Goal: Transaction & Acquisition: Purchase product/service

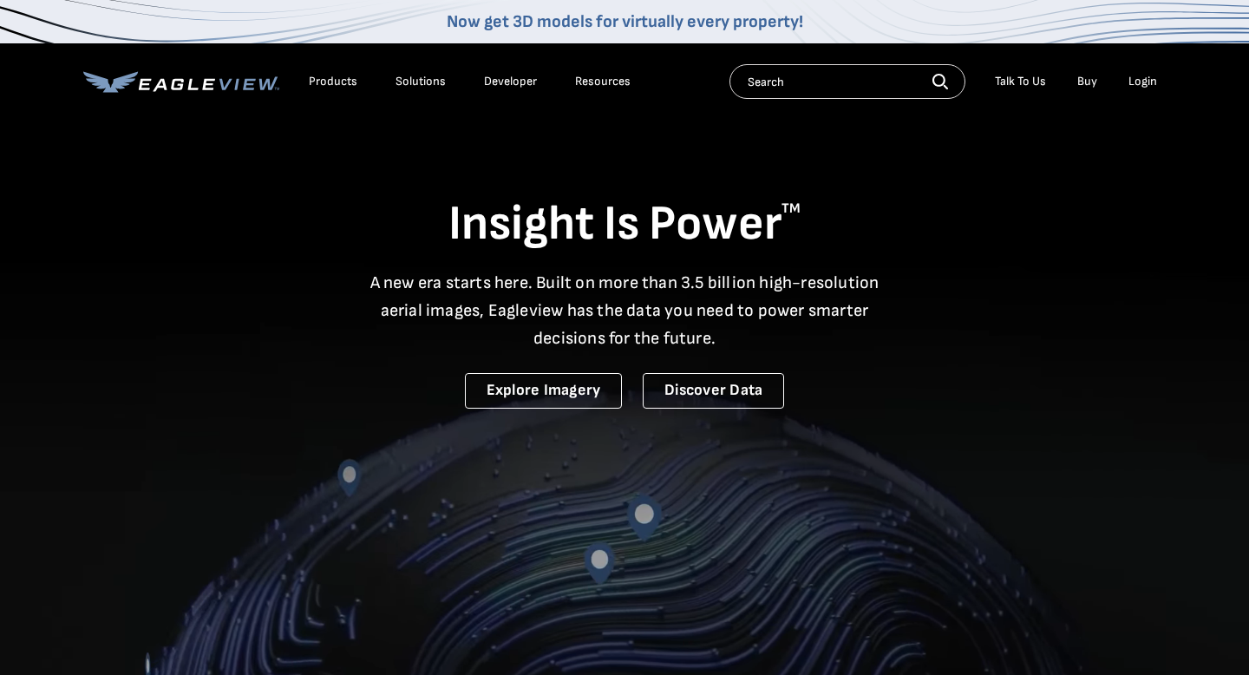
click at [1139, 84] on div "Login" at bounding box center [1142, 82] width 29 height 16
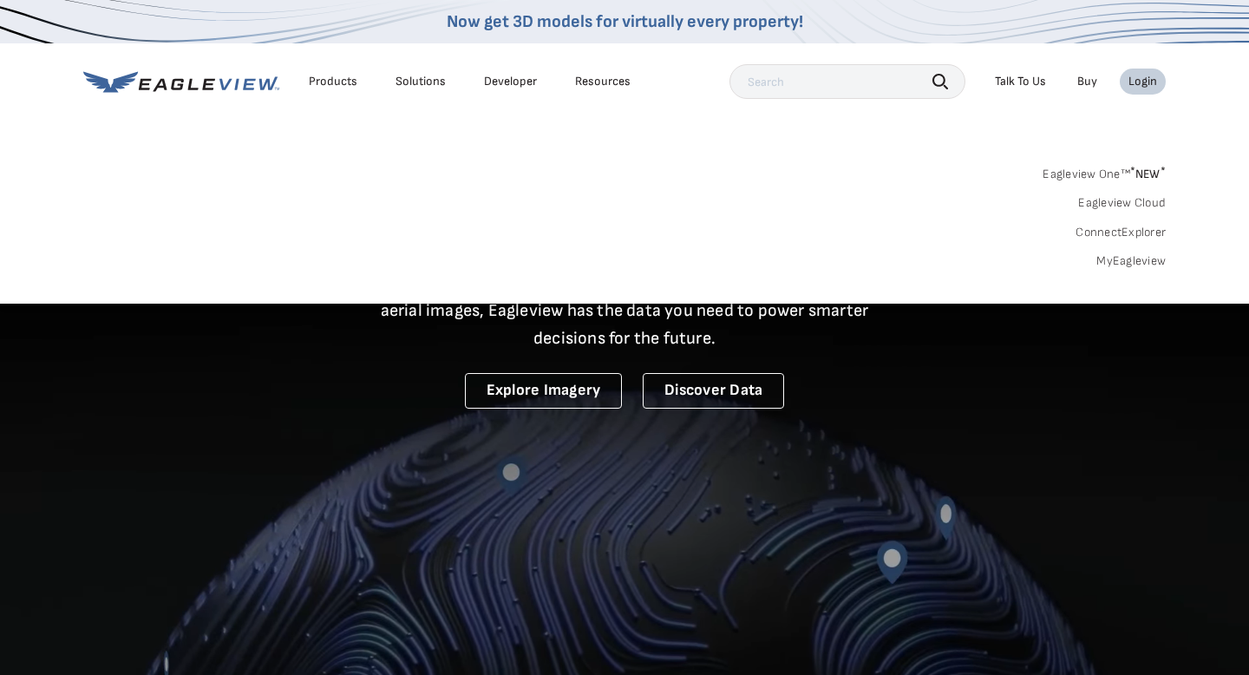
click at [1133, 258] on link "MyEagleview" at bounding box center [1130, 261] width 69 height 16
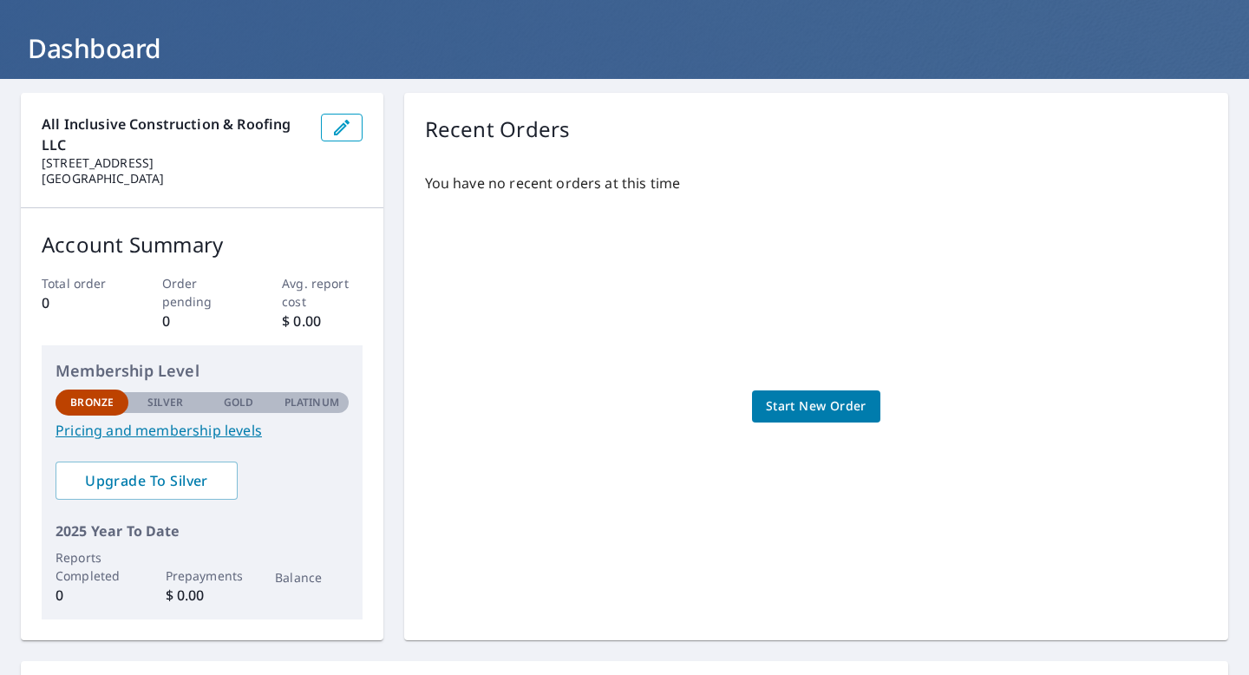
scroll to position [82, 0]
click at [805, 404] on span "Start New Order" at bounding box center [816, 406] width 101 height 22
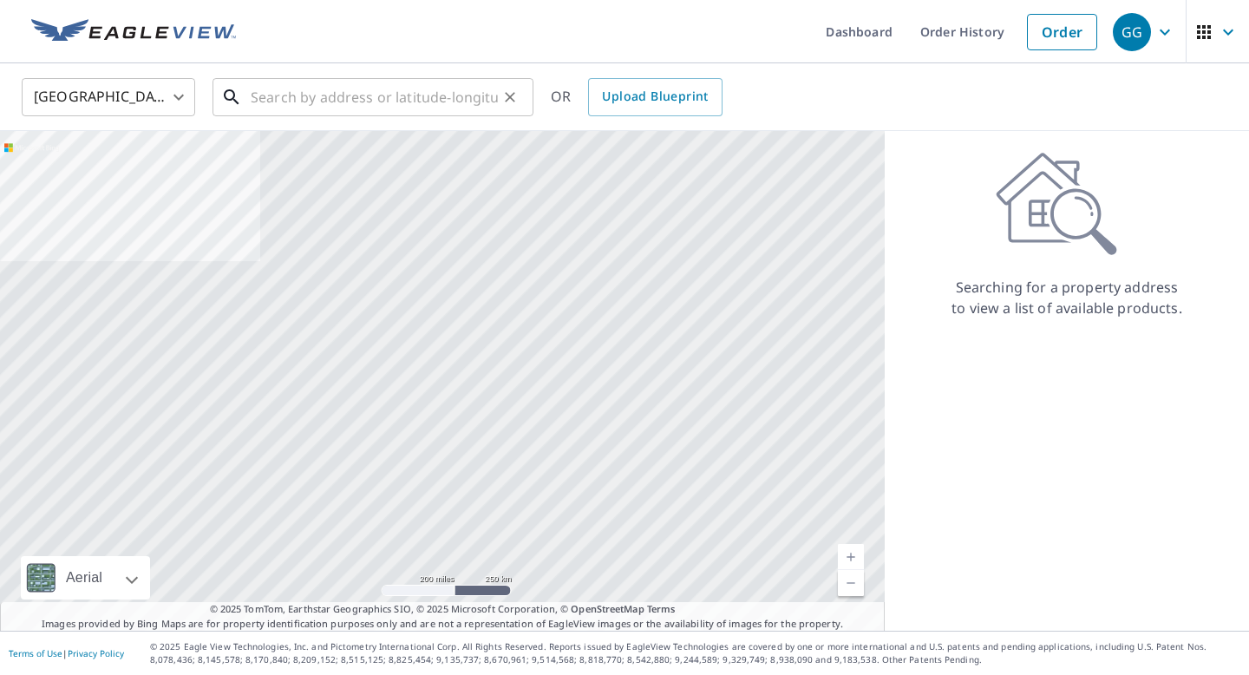
click at [419, 100] on input "text" at bounding box center [374, 97] width 247 height 49
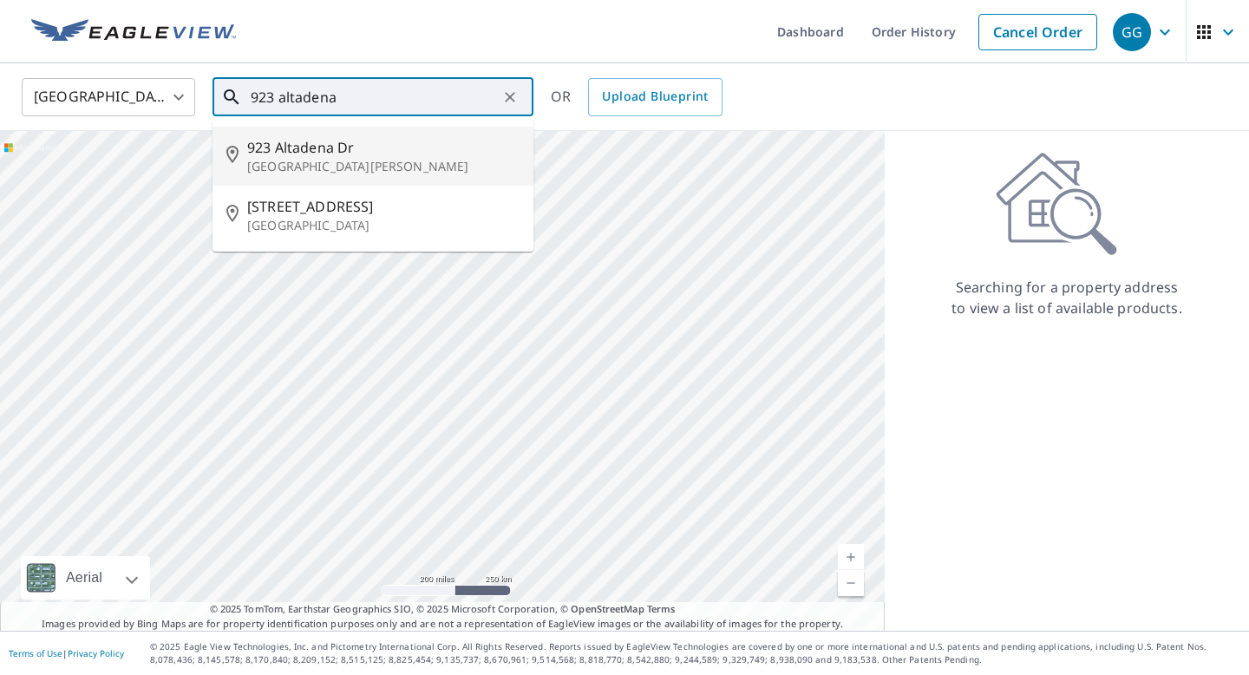
click at [334, 165] on p "[GEOGRAPHIC_DATA][PERSON_NAME]" at bounding box center [383, 166] width 272 height 17
type input "[STREET_ADDRESS][PERSON_NAME]"
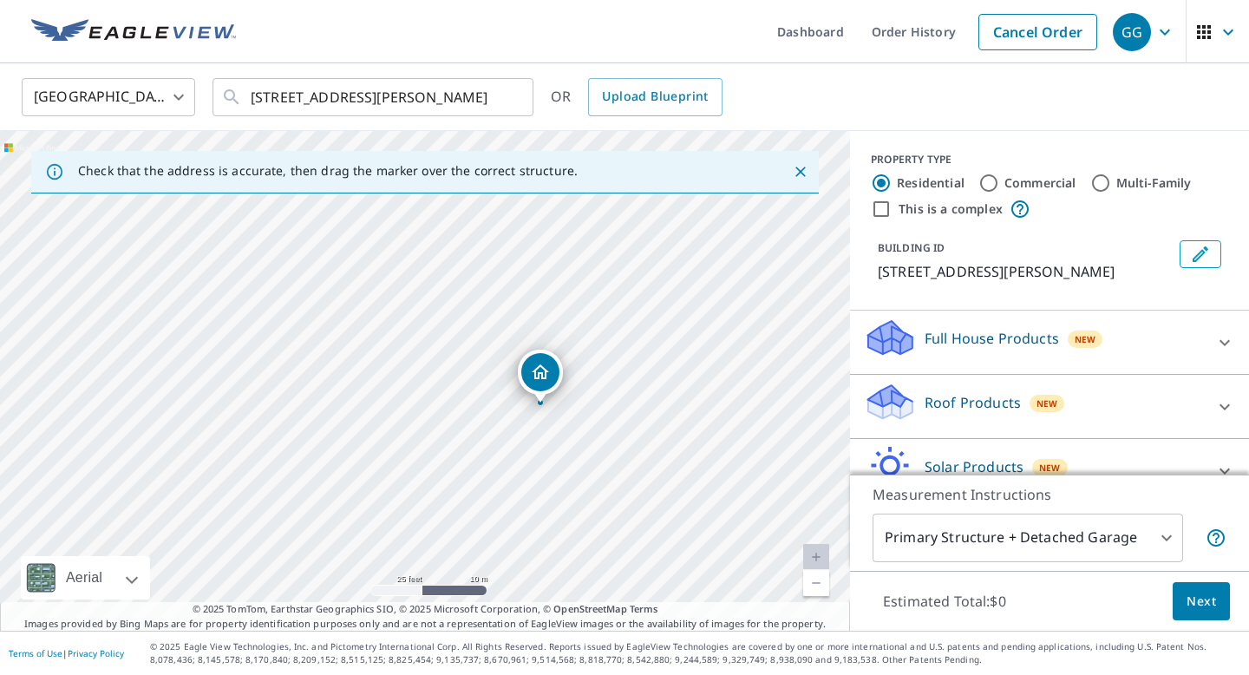
drag, startPoint x: 610, startPoint y: 369, endPoint x: 400, endPoint y: 235, distance: 249.2
click at [400, 235] on div "[STREET_ADDRESS][PERSON_NAME]" at bounding box center [425, 381] width 850 height 500
click at [1179, 343] on div "Full House Products New" at bounding box center [1034, 341] width 340 height 49
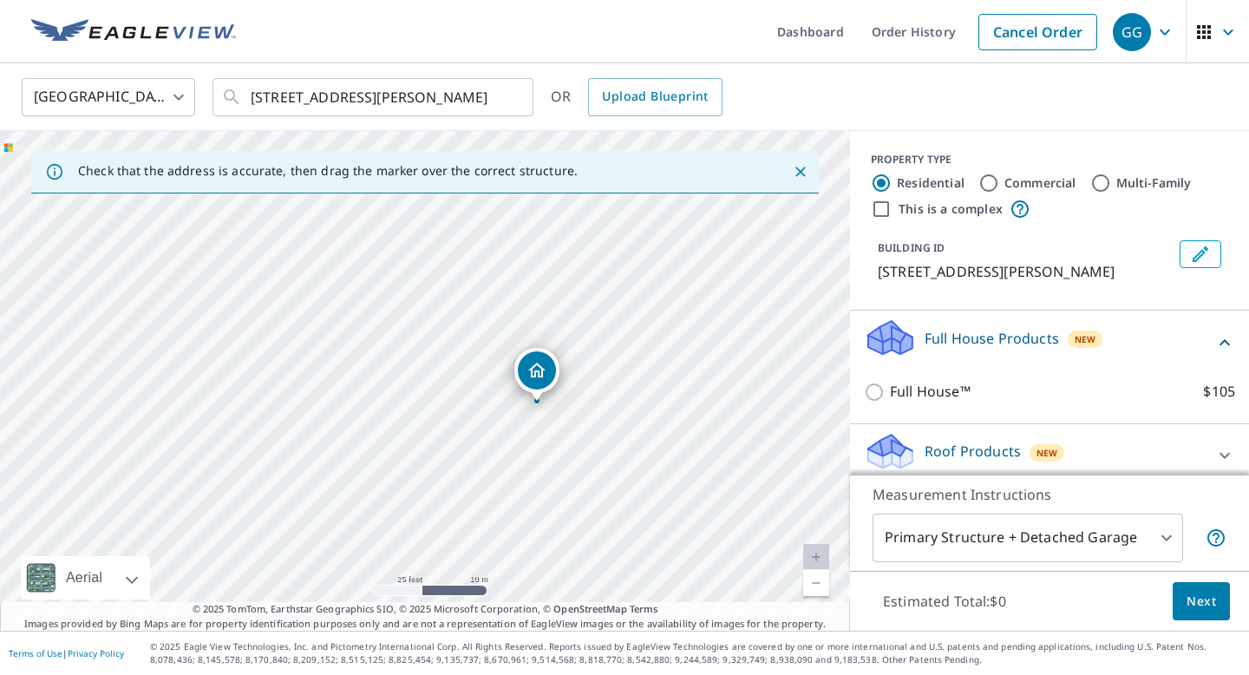
click at [1158, 335] on div "Full House Products New" at bounding box center [1039, 341] width 350 height 49
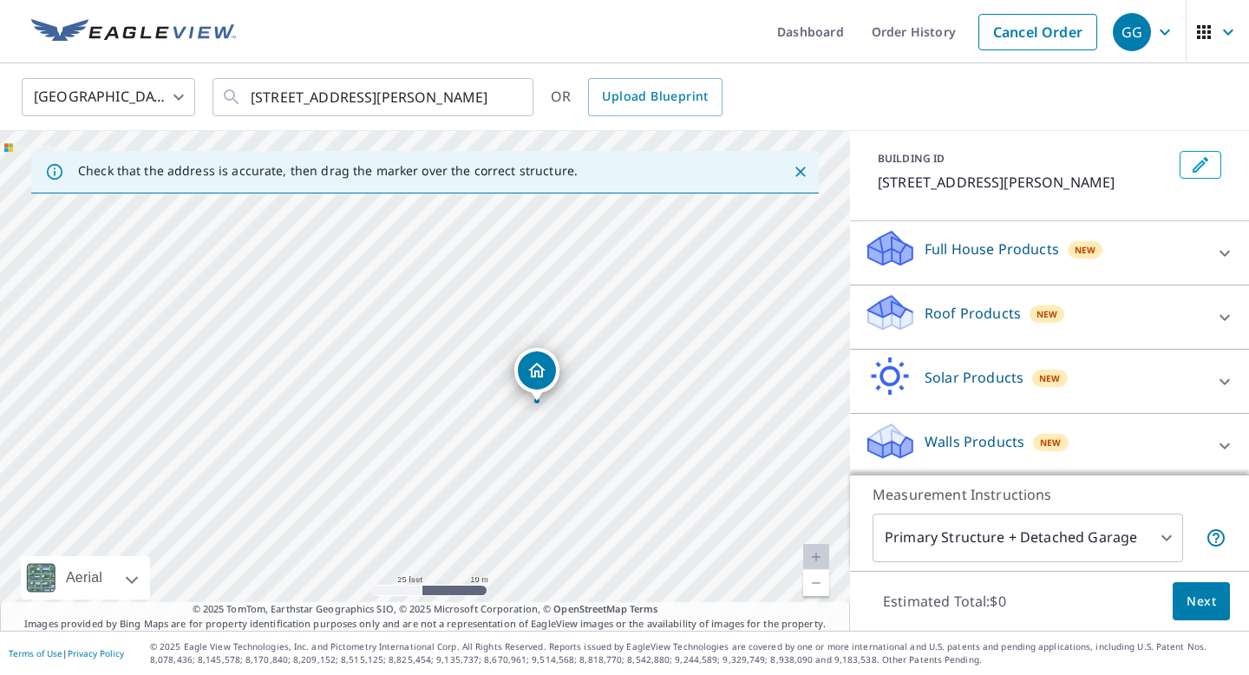
scroll to position [93, 0]
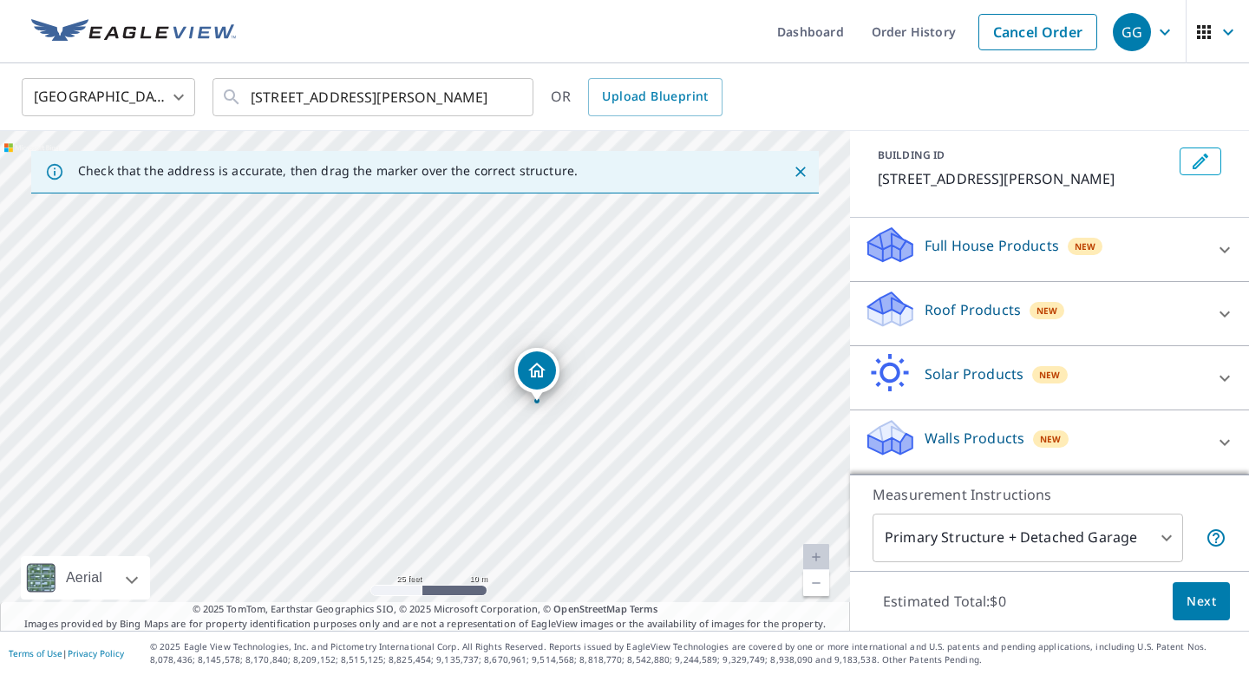
click at [1146, 305] on div "Roof Products New" at bounding box center [1034, 313] width 340 height 49
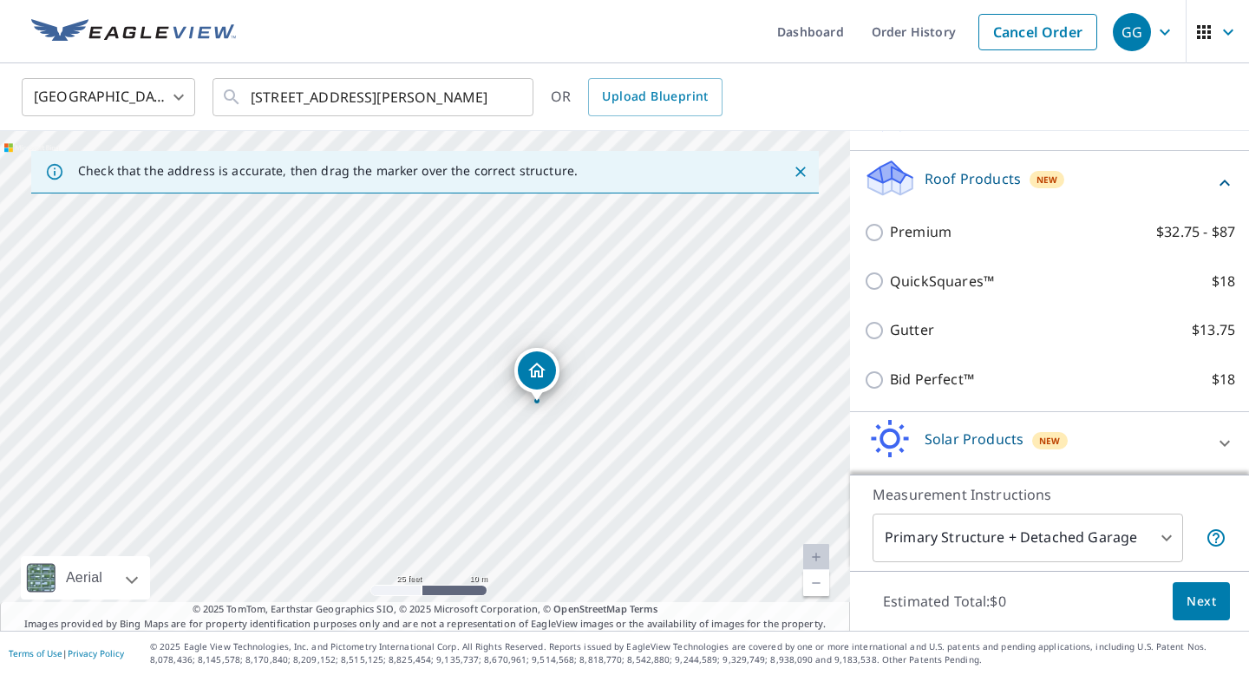
scroll to position [235, 0]
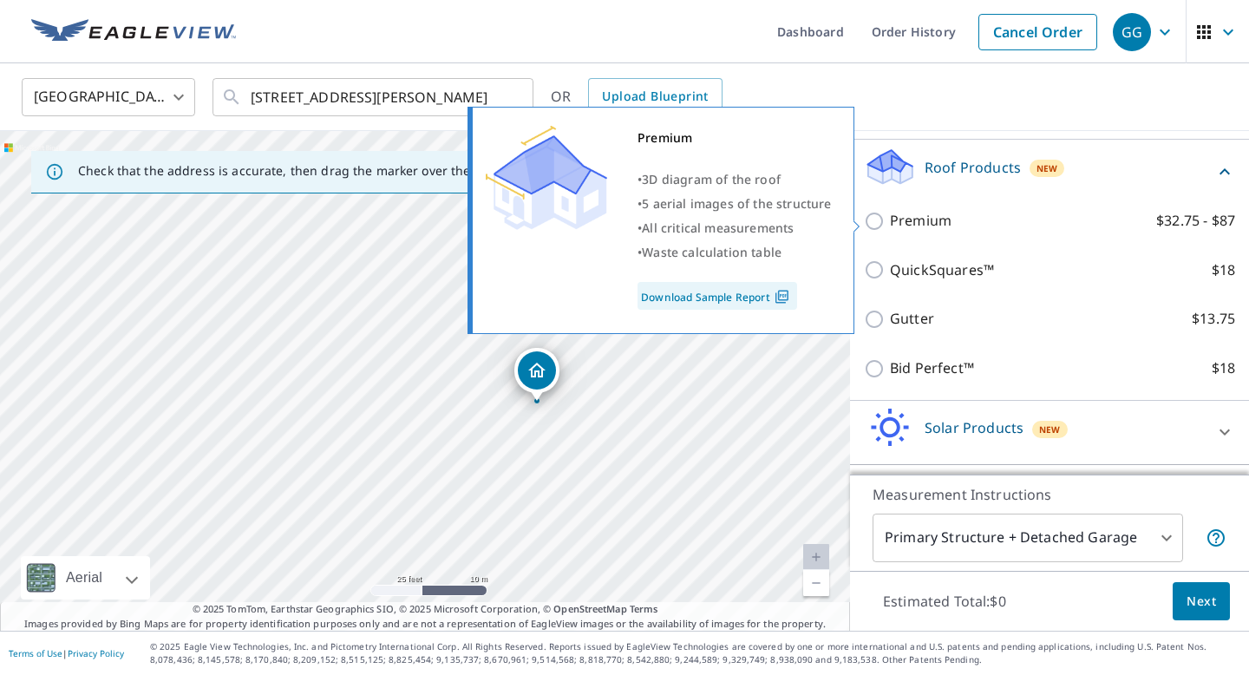
click at [929, 217] on p "Premium" at bounding box center [921, 221] width 62 height 22
click at [890, 217] on input "Premium $32.75 - $87" at bounding box center [877, 221] width 26 height 21
checkbox input "true"
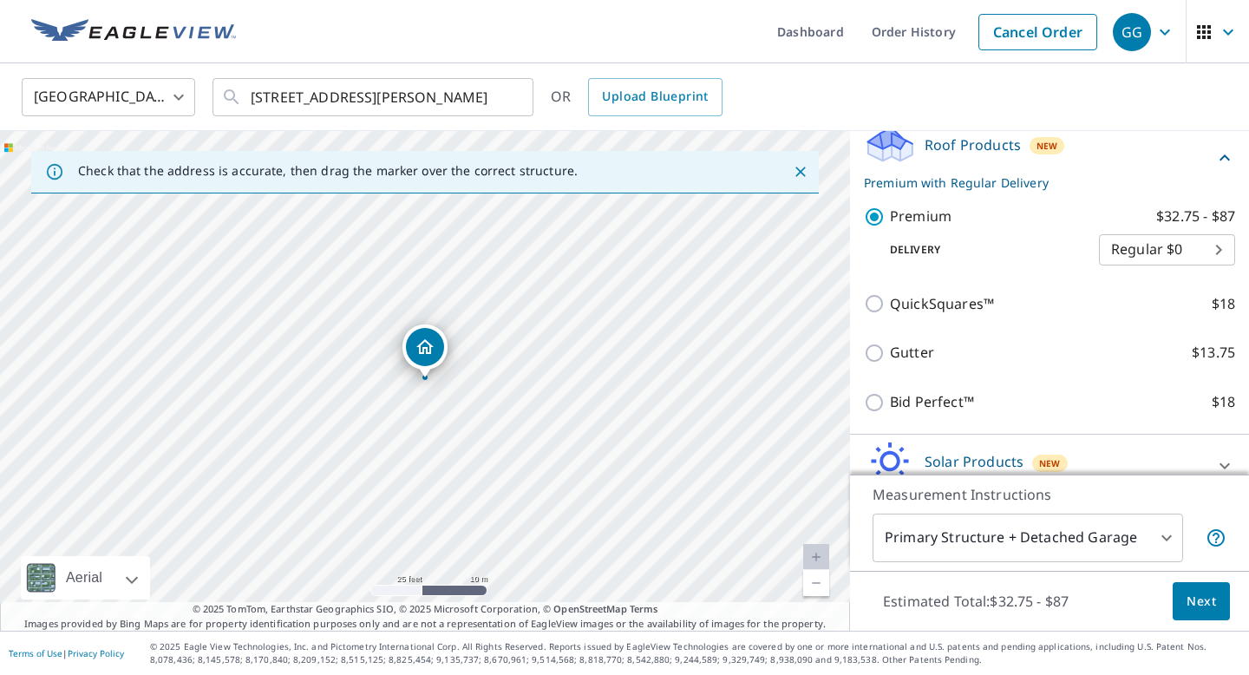
scroll to position [263, 0]
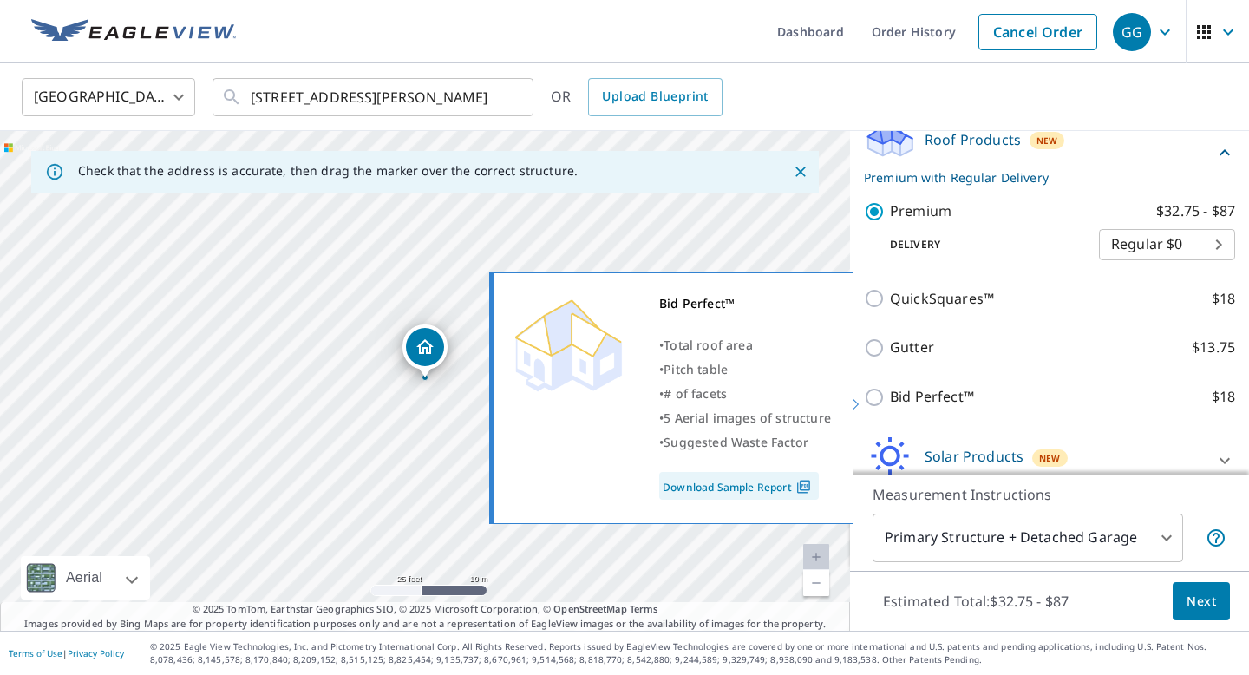
click at [956, 393] on p "Bid Perfect™" at bounding box center [932, 397] width 84 height 22
click at [890, 393] on input "Bid Perfect™ $18" at bounding box center [877, 397] width 26 height 21
checkbox input "true"
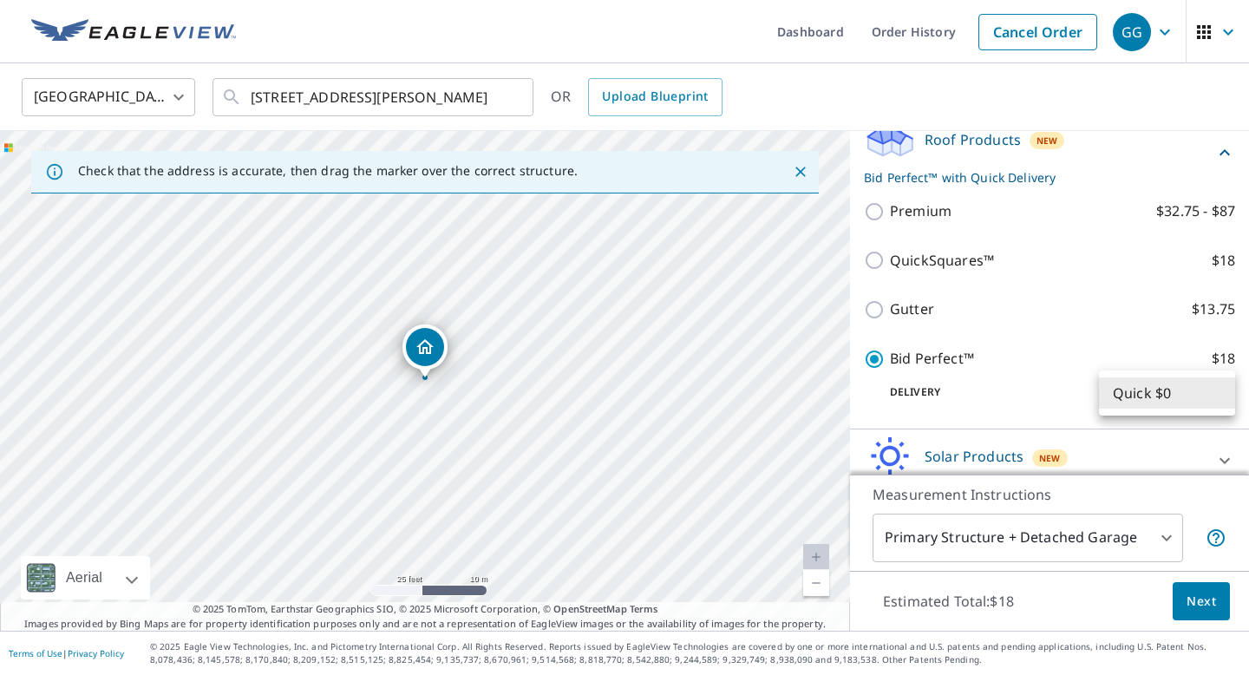
click at [1139, 394] on body "GG GG Dashboard Order History Cancel Order GG [GEOGRAPHIC_DATA] [GEOGRAPHIC_DAT…" at bounding box center [624, 337] width 1249 height 675
click at [1038, 393] on div at bounding box center [624, 337] width 1249 height 675
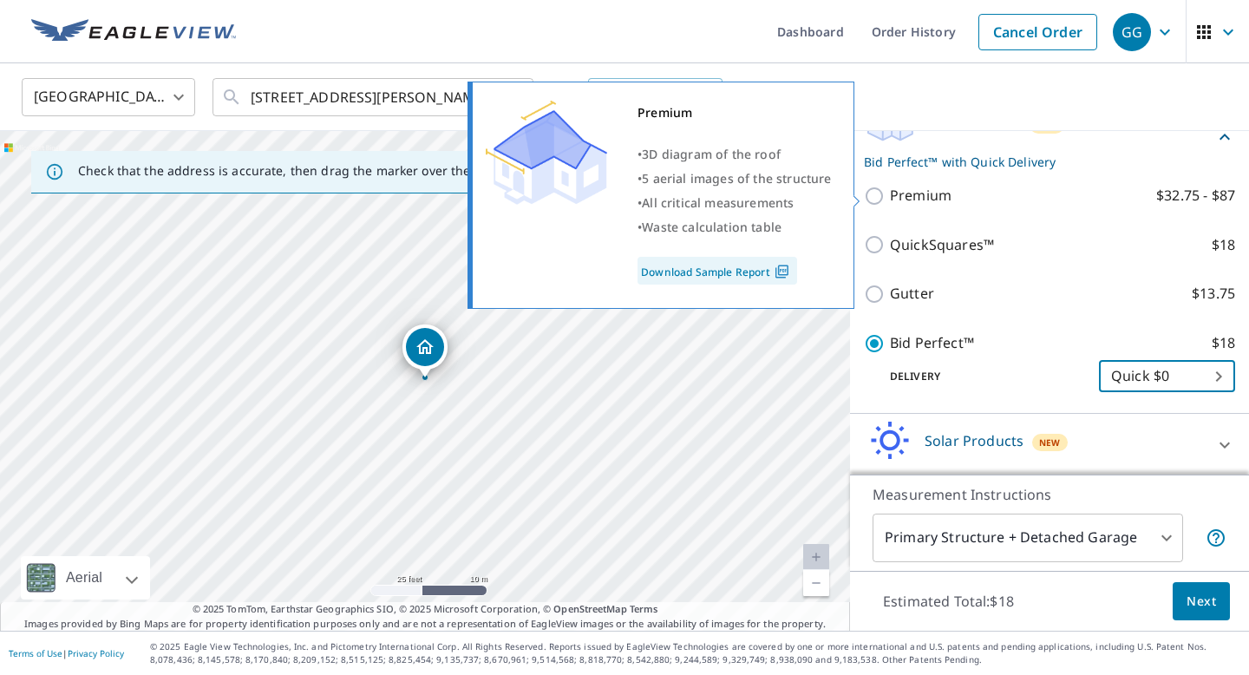
click at [898, 199] on p "Premium" at bounding box center [921, 196] width 62 height 22
click at [890, 199] on input "Premium $32.75 - $87" at bounding box center [877, 196] width 26 height 21
checkbox input "true"
checkbox input "false"
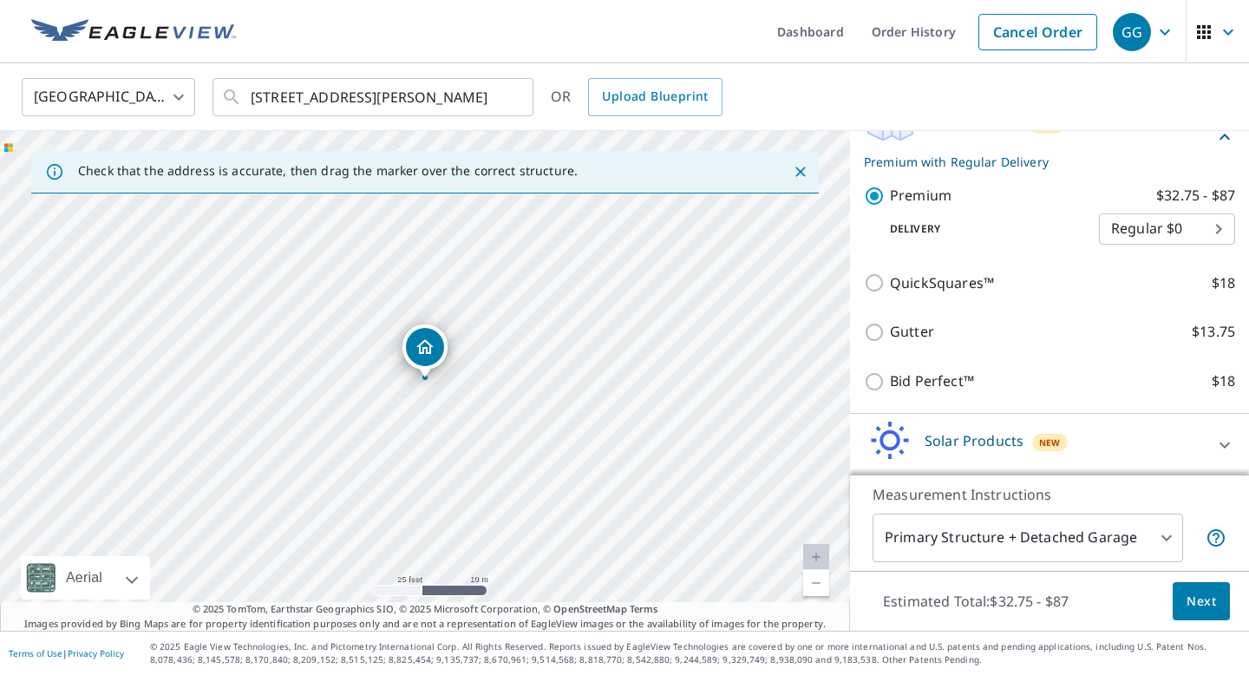
click at [1152, 222] on body "GG GG Dashboard Order History Cancel Order GG [GEOGRAPHIC_DATA] [GEOGRAPHIC_DAT…" at bounding box center [624, 337] width 1249 height 675
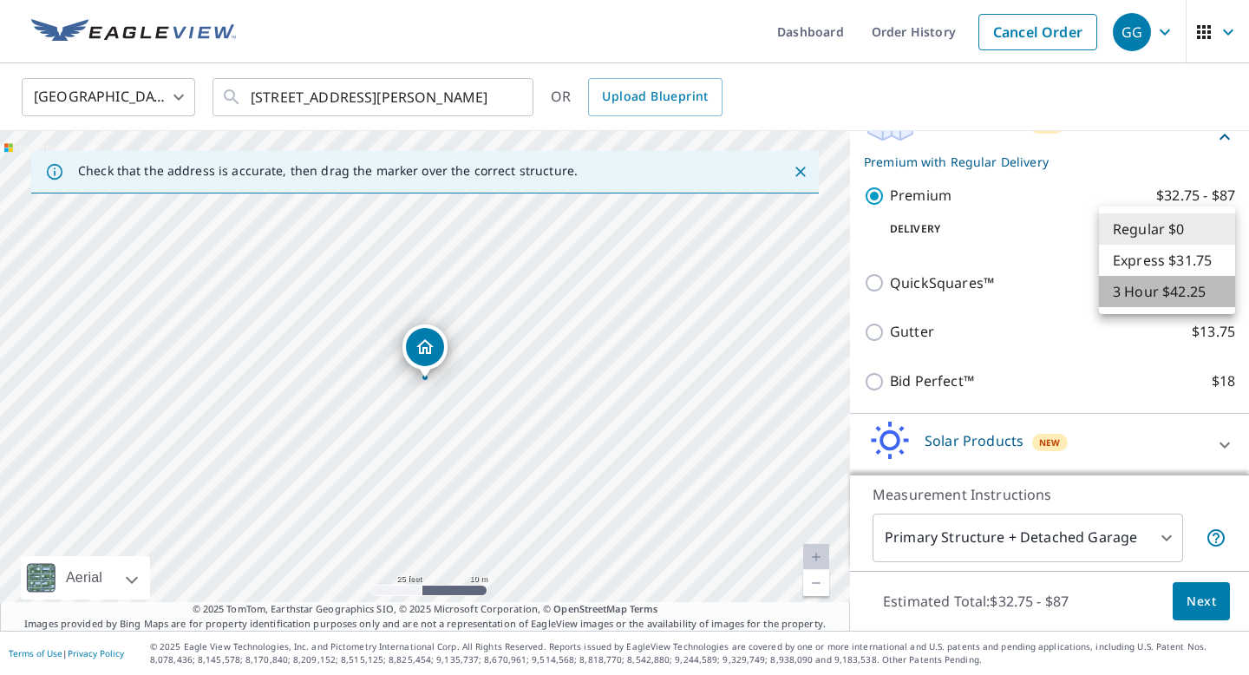
click at [1158, 289] on li "3 Hour $42.25" at bounding box center [1167, 291] width 136 height 31
type input "7"
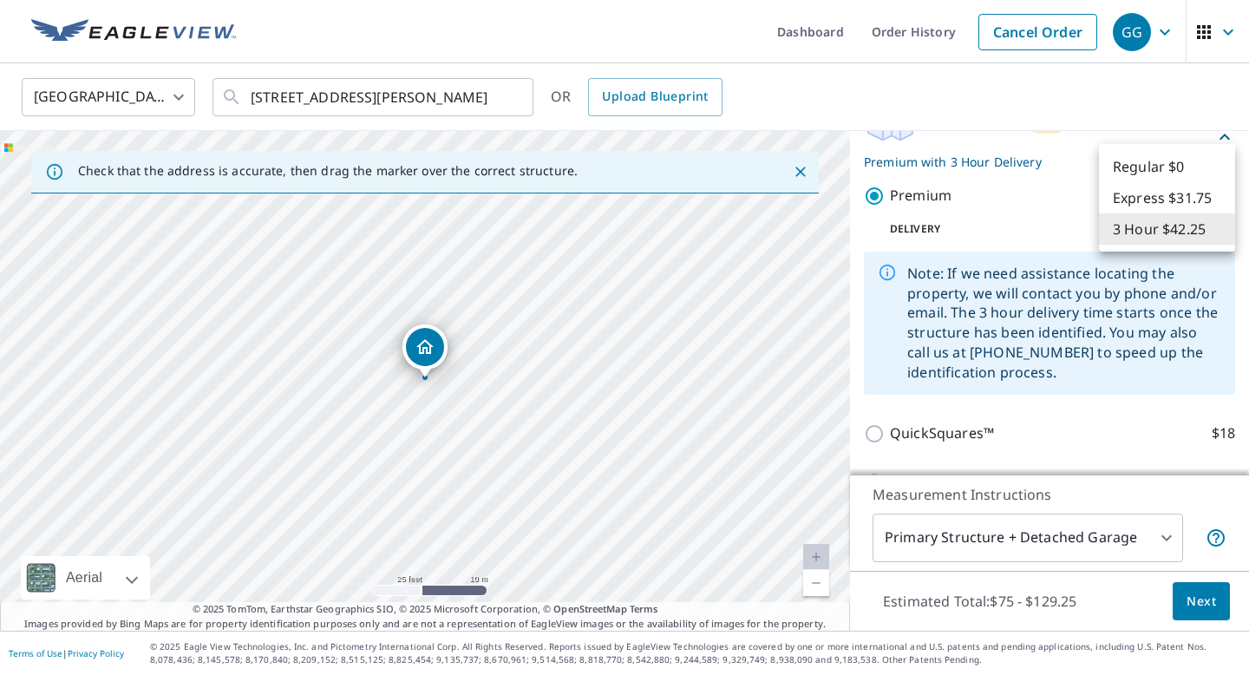
click at [1166, 230] on body "GG GG Dashboard Order History Cancel Order GG [GEOGRAPHIC_DATA] [GEOGRAPHIC_DAT…" at bounding box center [624, 337] width 1249 height 675
click at [1172, 228] on li "3 Hour $42.25" at bounding box center [1167, 228] width 136 height 31
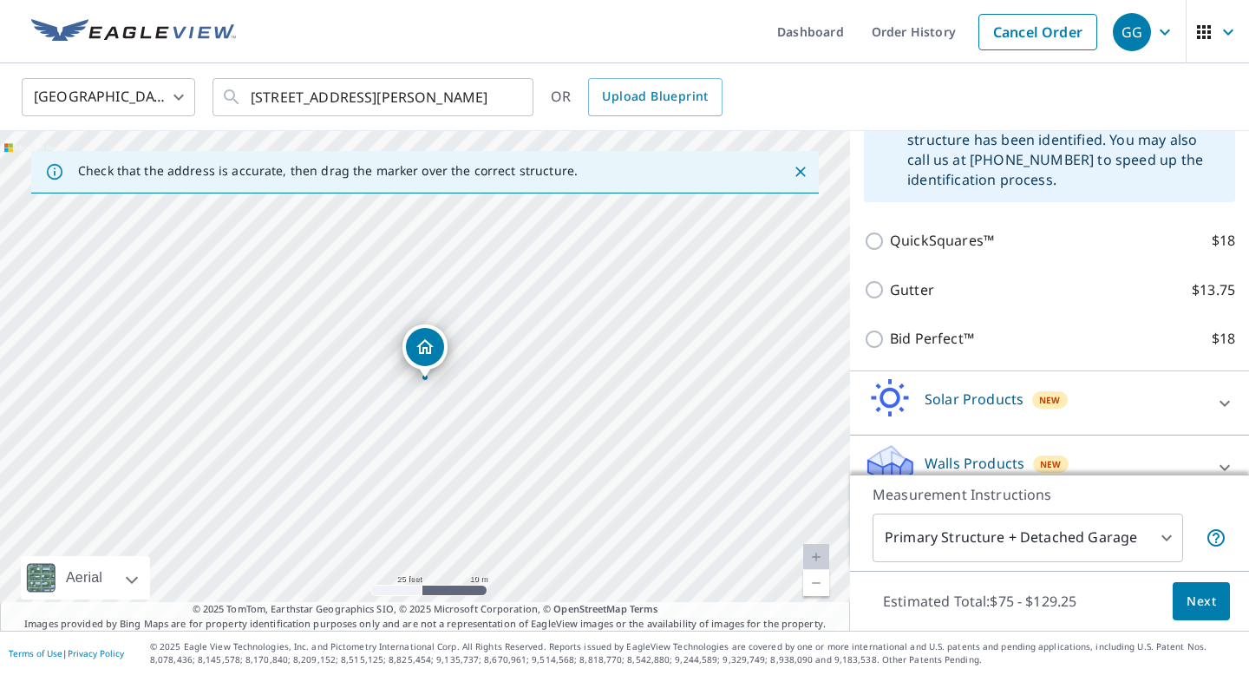
scroll to position [498, 0]
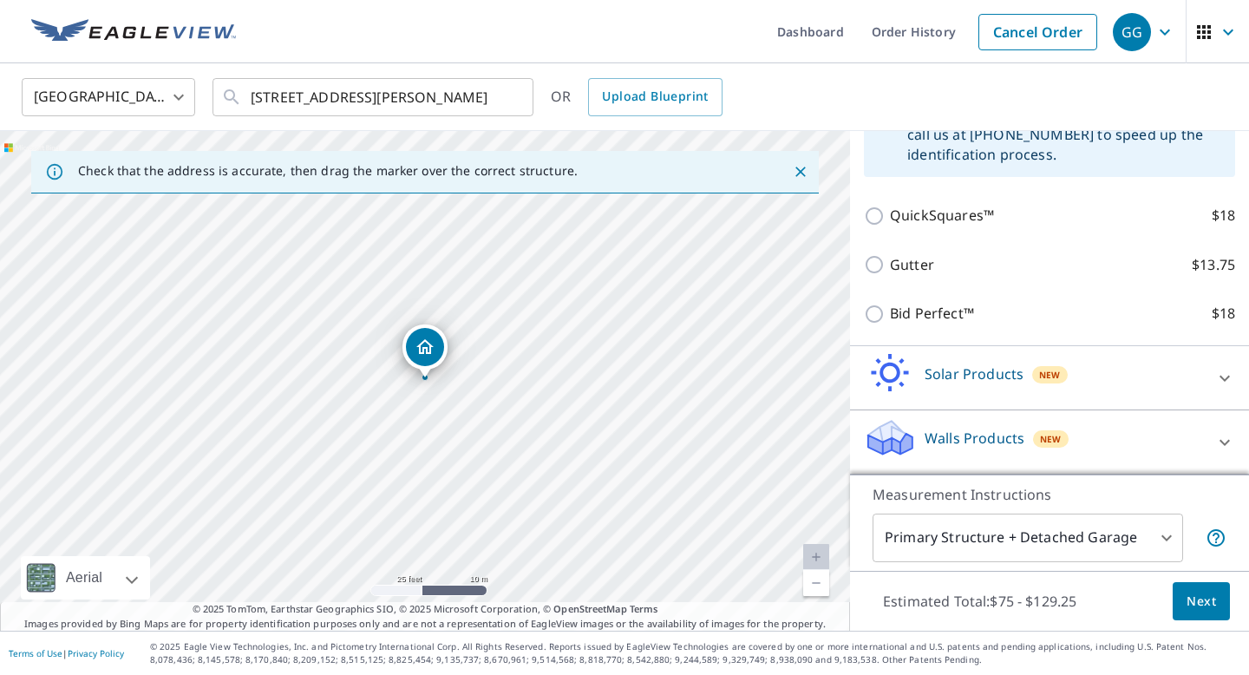
click at [1156, 538] on body "GG GG Dashboard Order History Cancel Order GG [GEOGRAPHIC_DATA] [GEOGRAPHIC_DAT…" at bounding box center [624, 337] width 1249 height 675
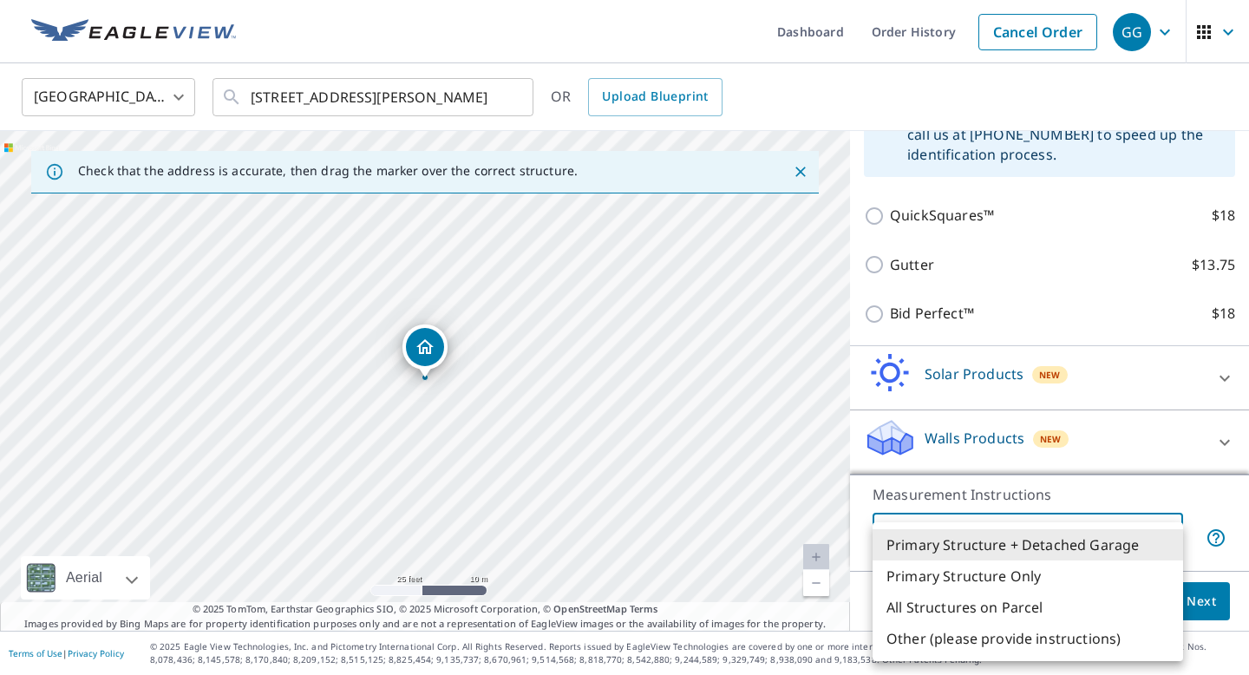
click at [1107, 571] on li "Primary Structure Only" at bounding box center [1027, 575] width 310 height 31
type input "2"
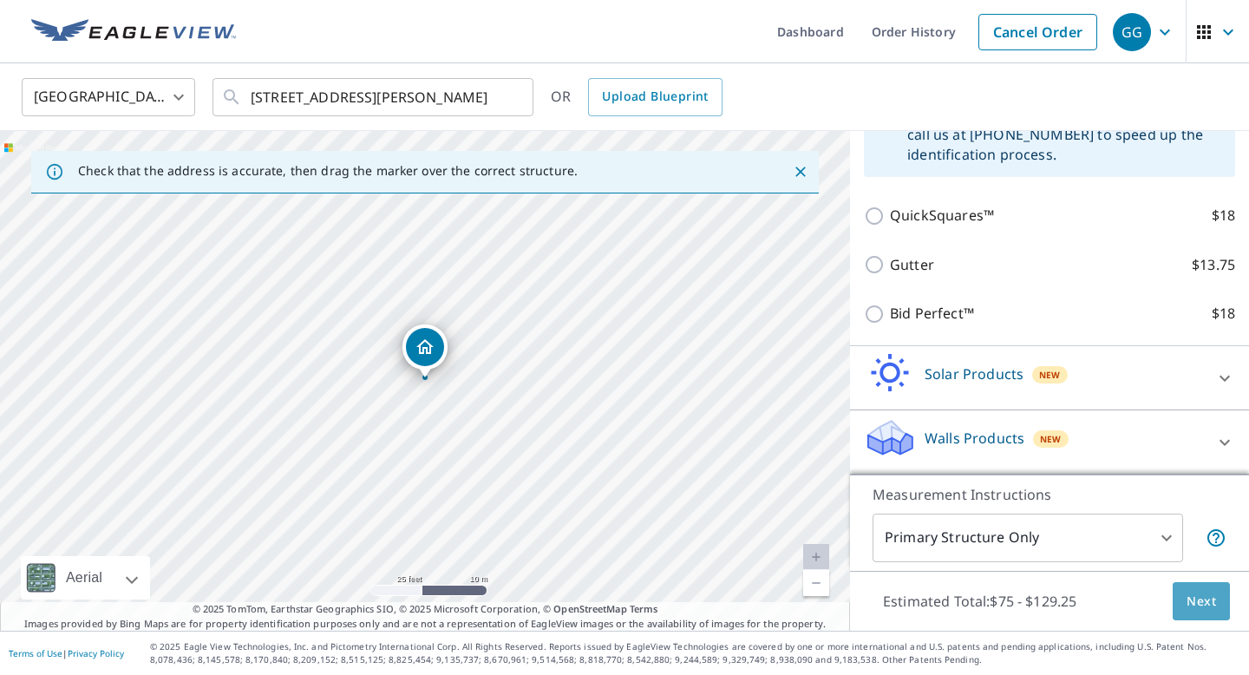
click at [1186, 593] on span "Next" at bounding box center [1200, 602] width 29 height 22
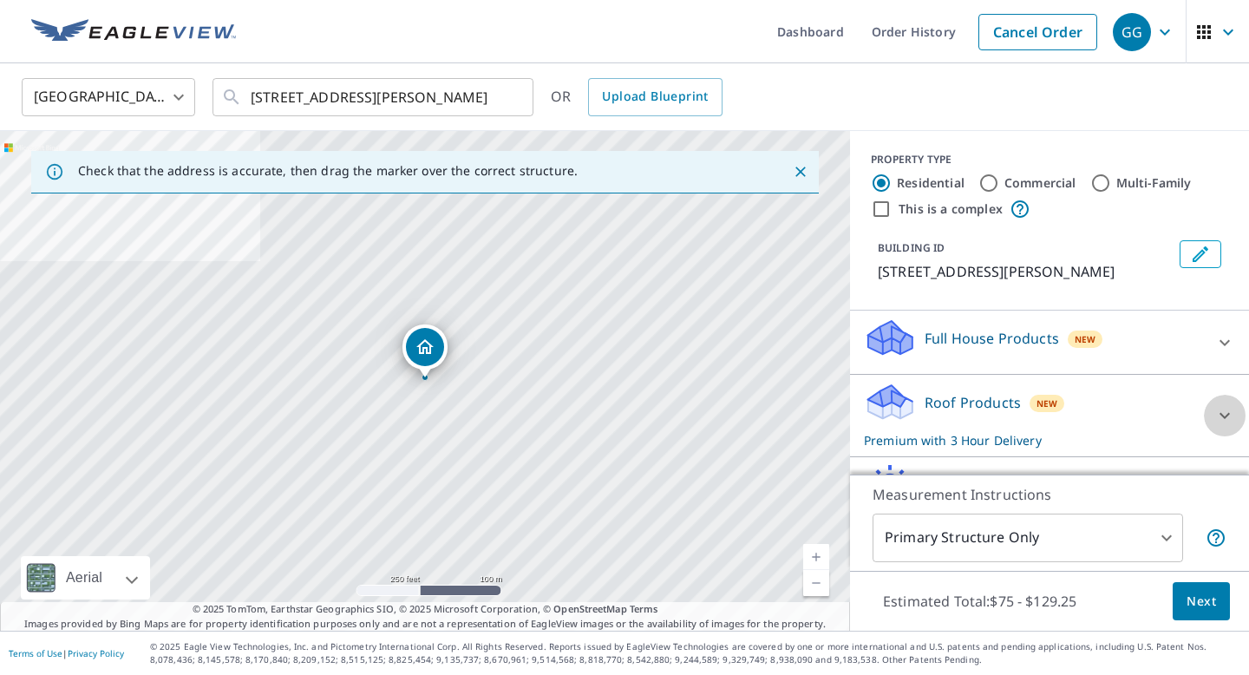
click at [1214, 408] on icon at bounding box center [1224, 415] width 21 height 21
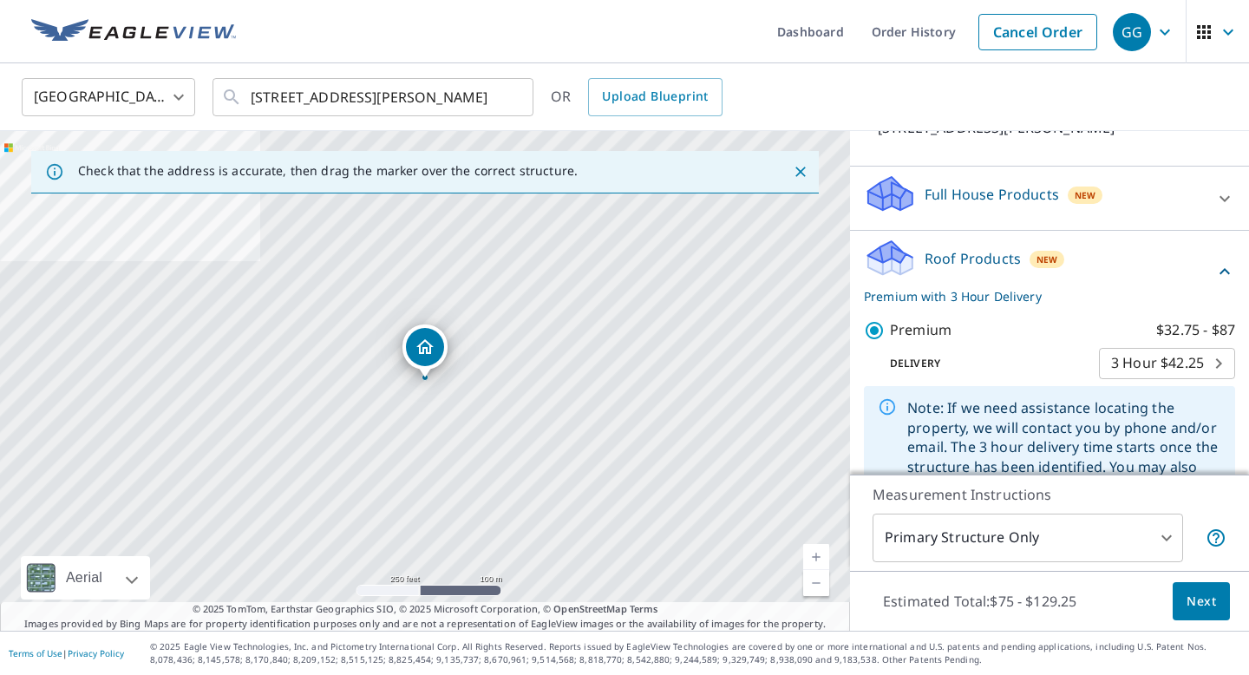
scroll to position [155, 0]
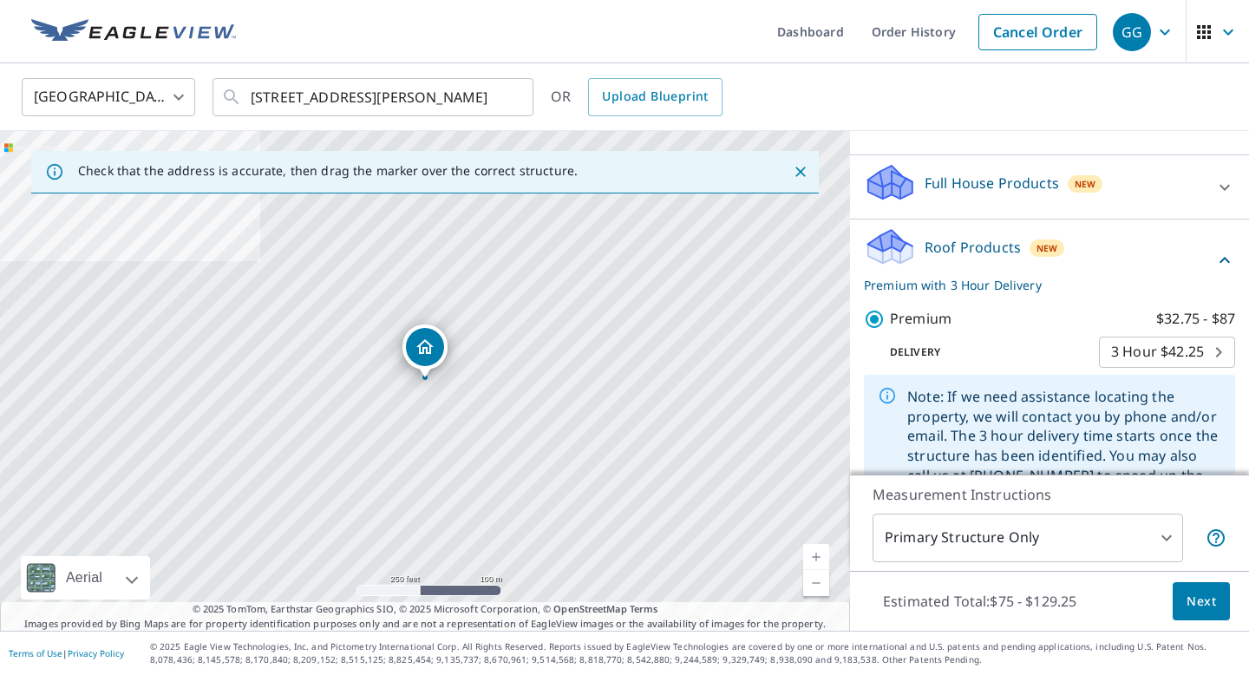
click at [1167, 351] on body "GG GG Dashboard Order History Cancel Order GG [GEOGRAPHIC_DATA] [GEOGRAPHIC_DAT…" at bounding box center [624, 337] width 1249 height 675
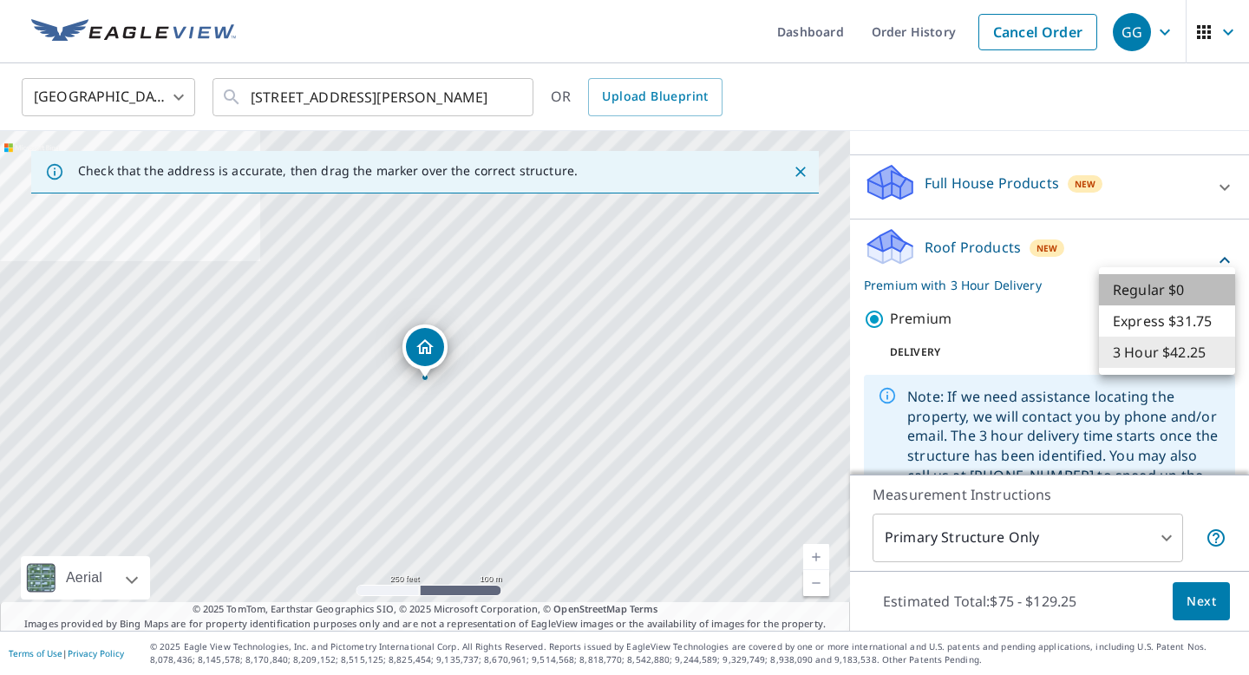
click at [1160, 283] on li "Regular $0" at bounding box center [1167, 289] width 136 height 31
type input "8"
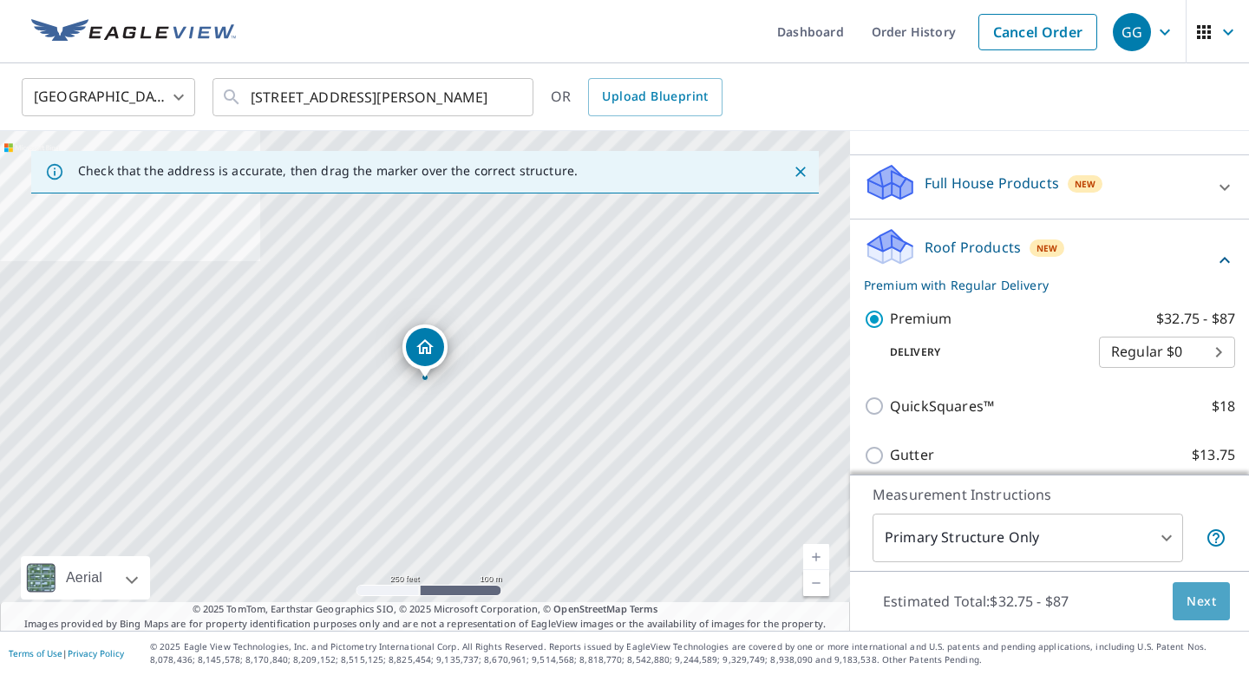
click at [1205, 604] on span "Next" at bounding box center [1200, 602] width 29 height 22
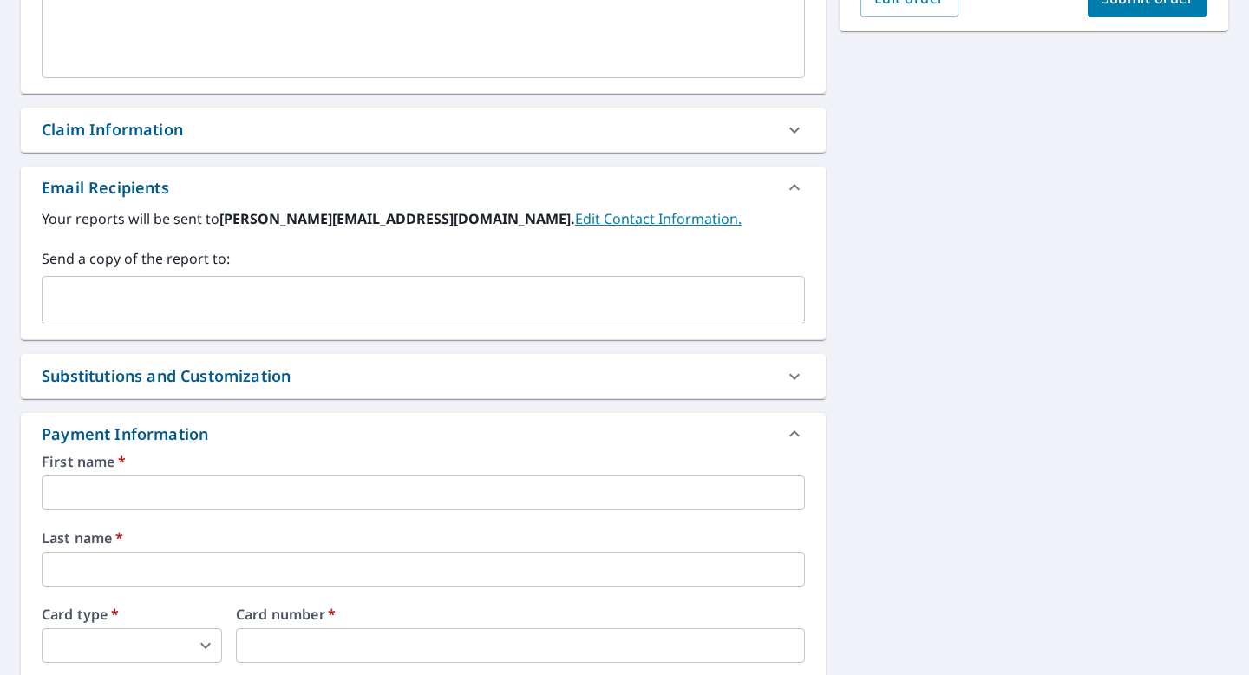
scroll to position [523, 0]
click at [607, 288] on input "text" at bounding box center [410, 299] width 722 height 33
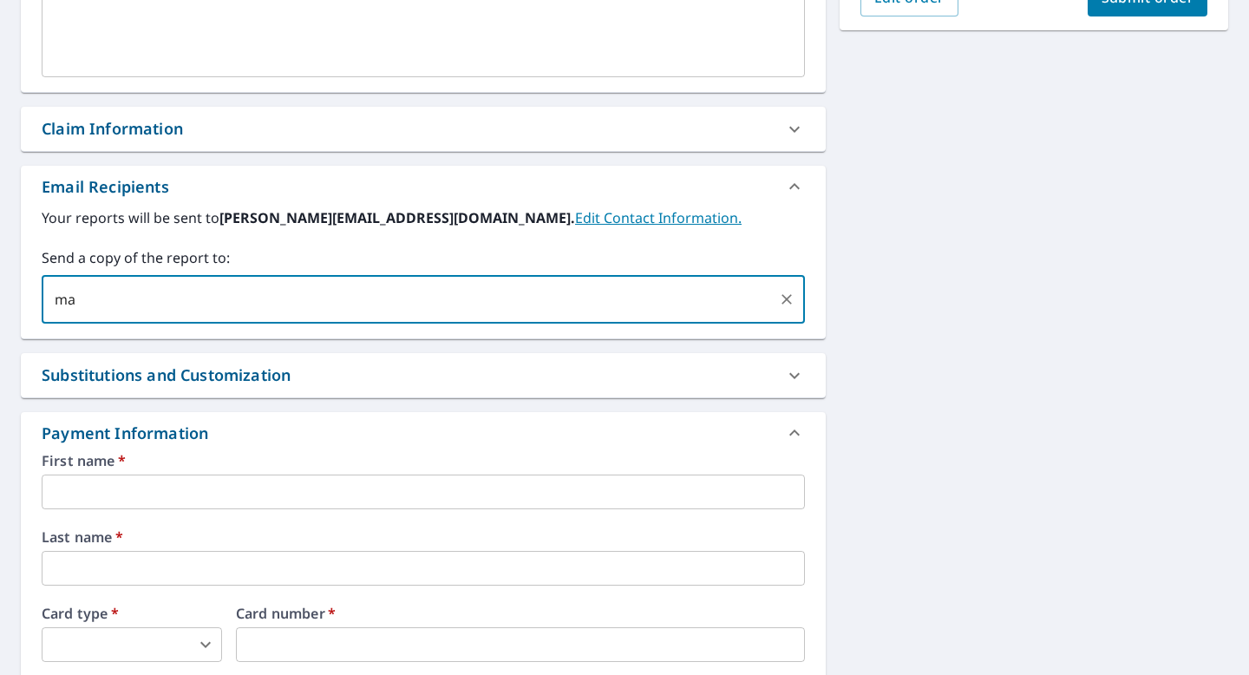
type input "mar"
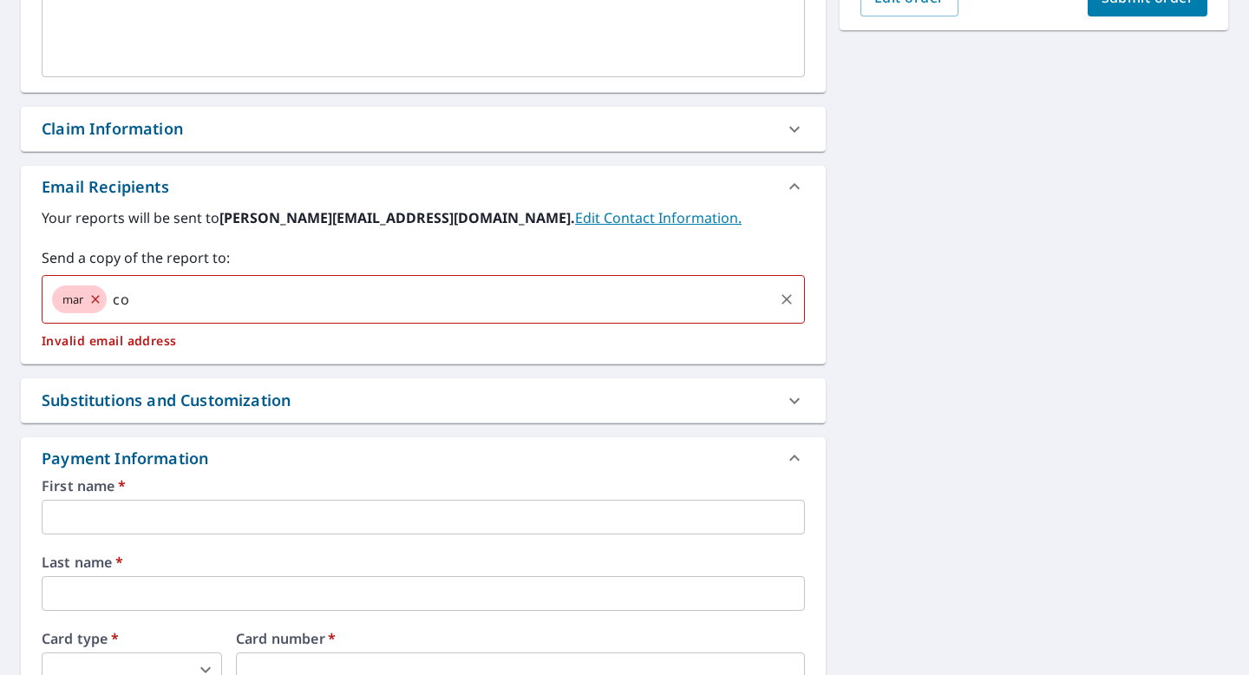
type input "c"
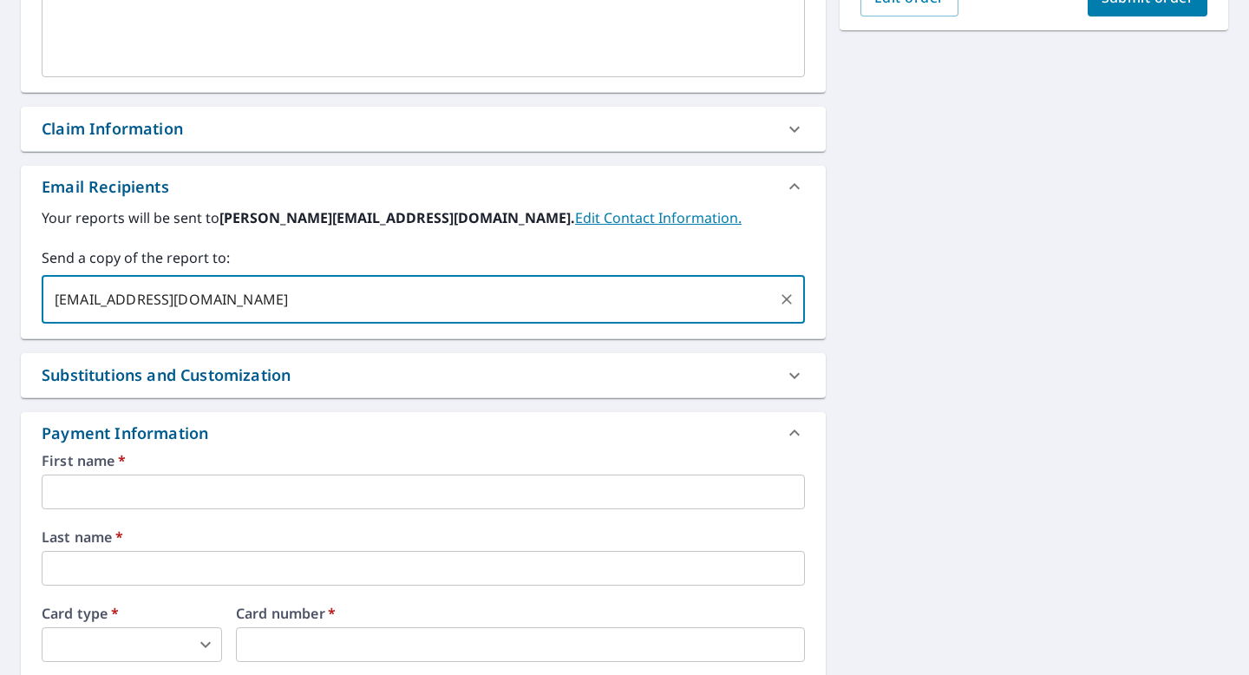
type input "[EMAIL_ADDRESS][DOMAIN_NAME]"
click at [553, 377] on div "Substitutions and Customization" at bounding box center [408, 374] width 732 height 23
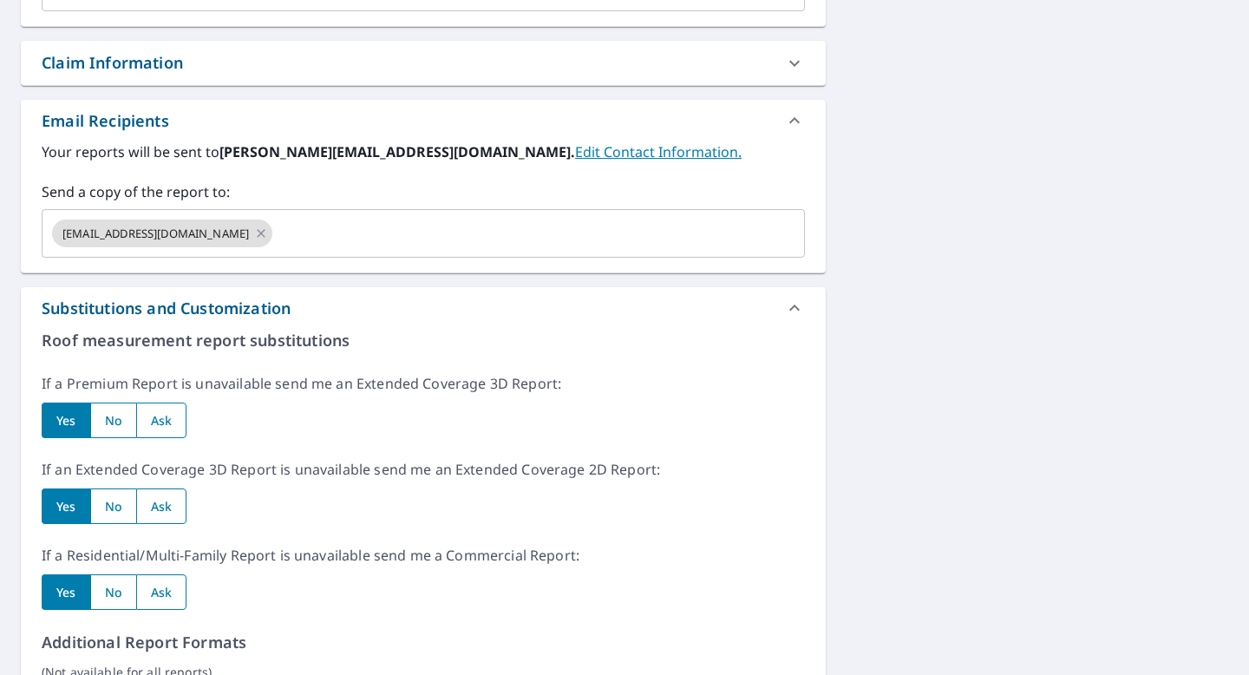
scroll to position [629, 0]
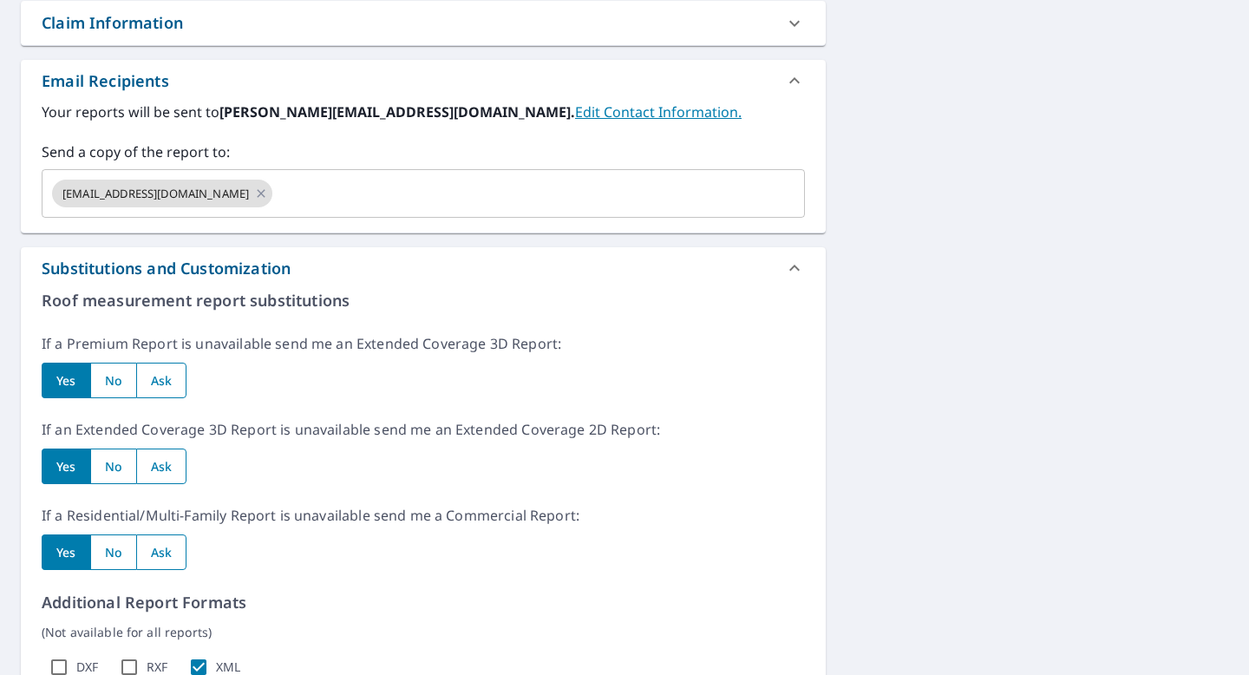
click at [598, 282] on div "Substitutions and Customization" at bounding box center [423, 268] width 805 height 42
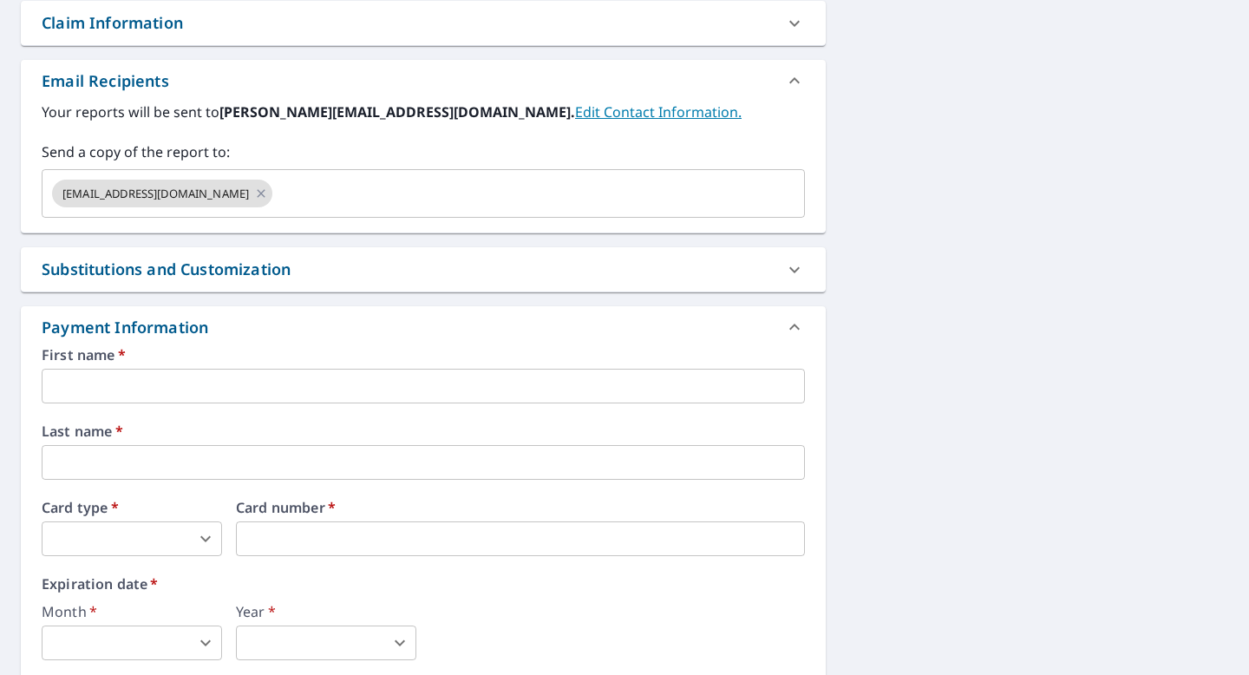
click at [598, 280] on div "Substitutions and Customization" at bounding box center [408, 269] width 732 height 23
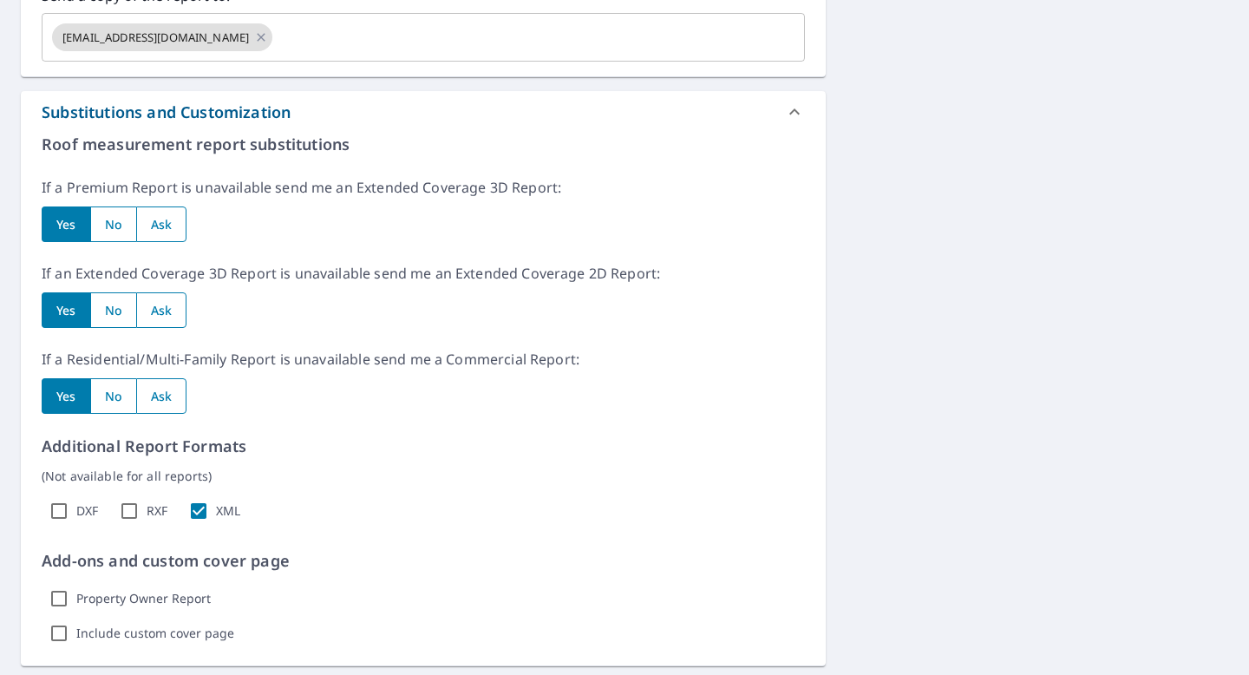
scroll to position [813, 0]
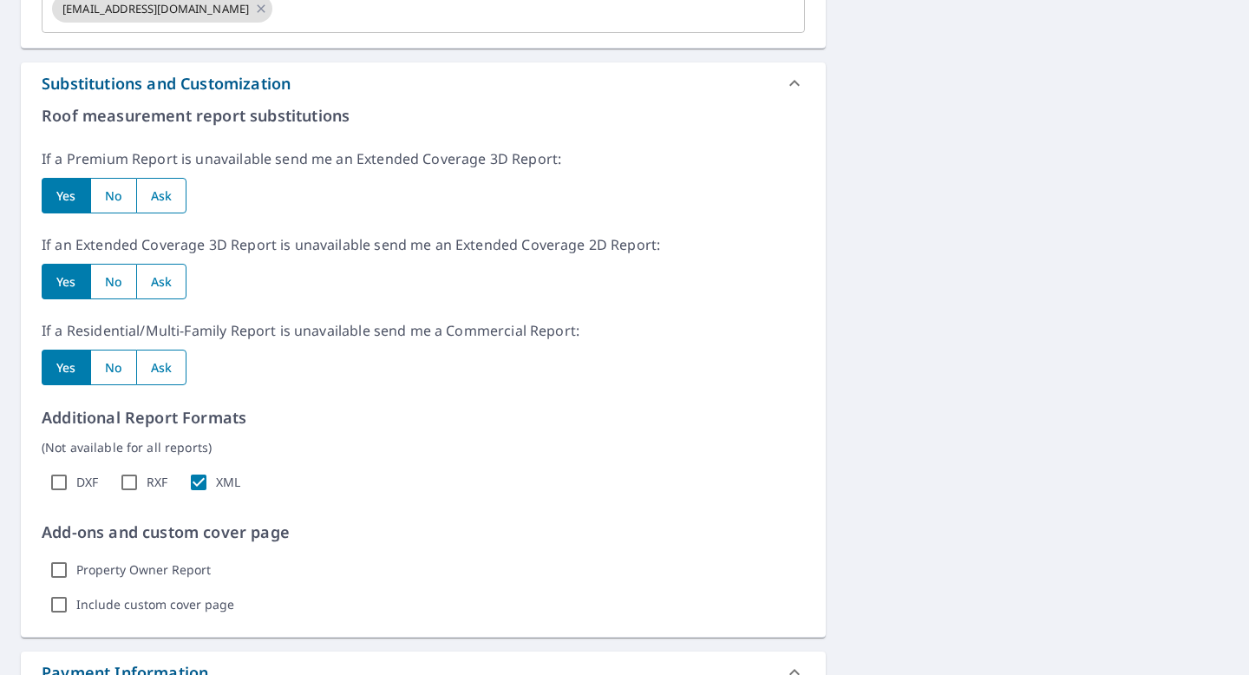
click at [146, 571] on label "Property Owner Report" at bounding box center [143, 570] width 134 height 16
click at [76, 571] on input "Property Owner Report" at bounding box center [59, 569] width 35 height 35
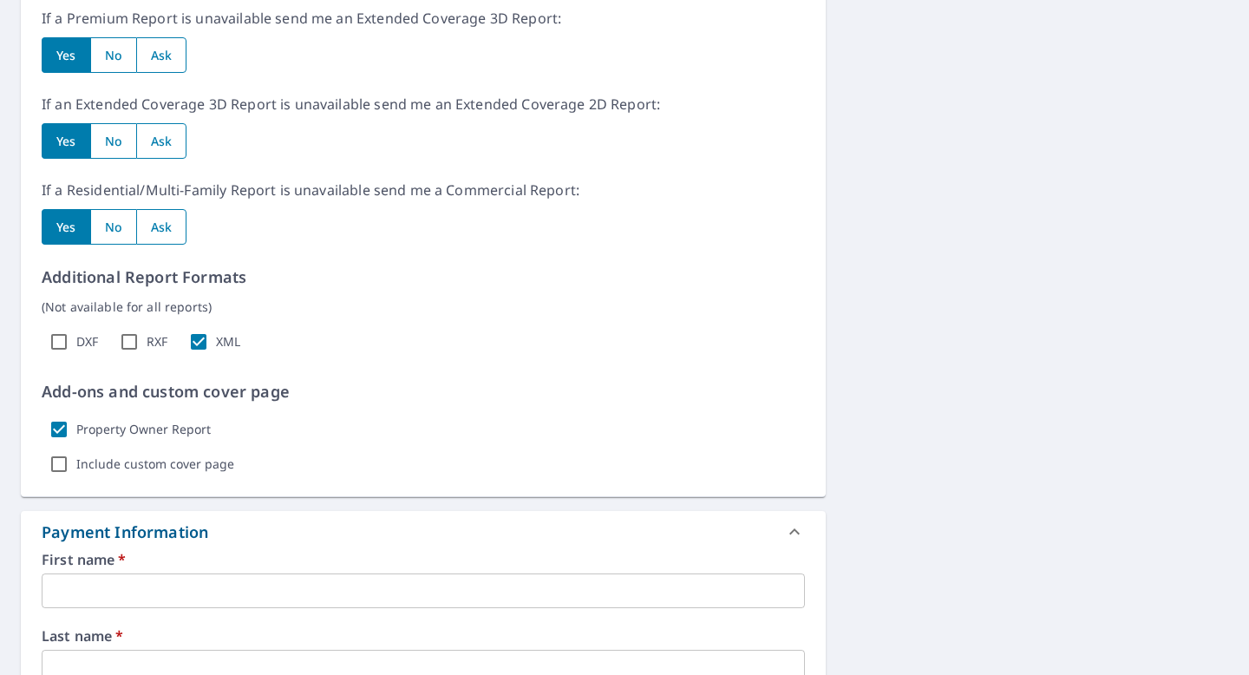
scroll to position [957, 0]
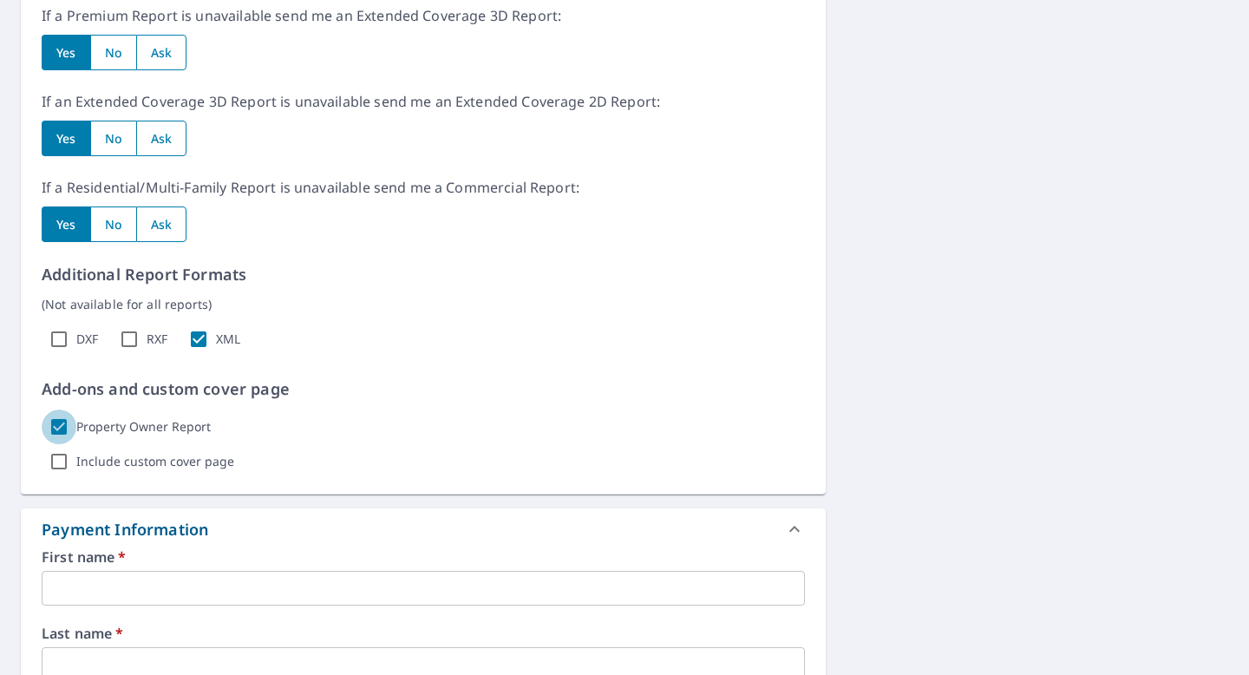
click at [62, 424] on input "Property Owner Report" at bounding box center [59, 426] width 35 height 35
checkbox input "false"
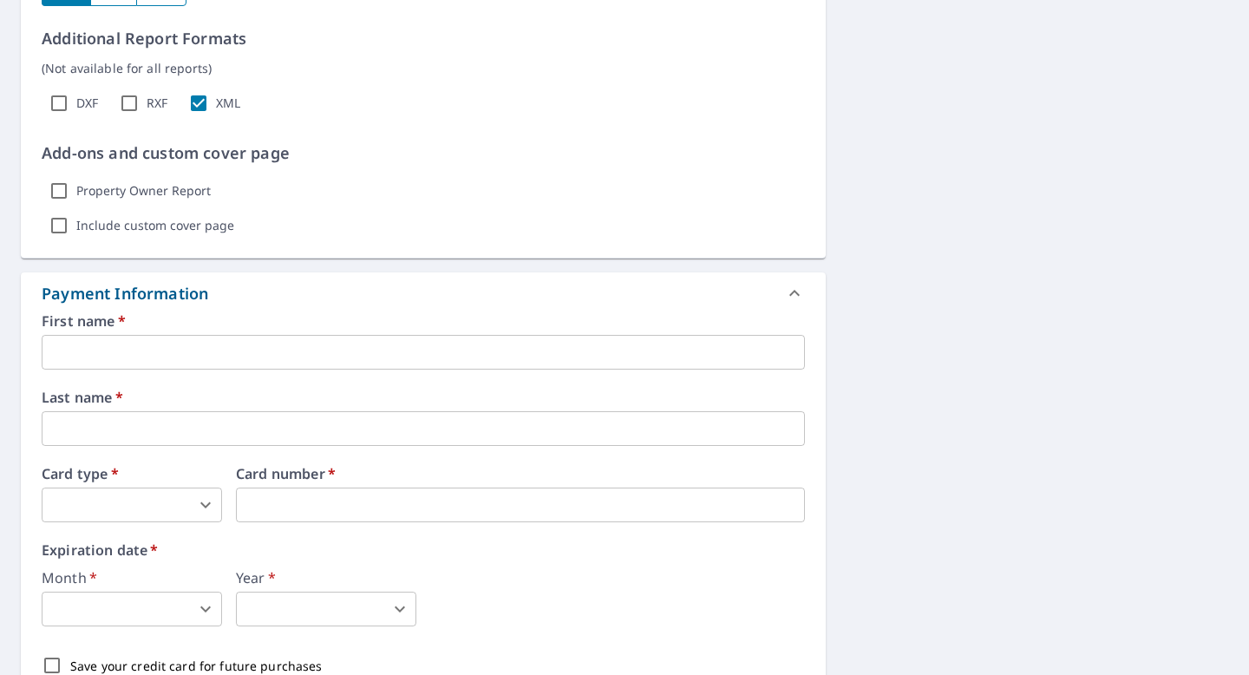
scroll to position [1204, 0]
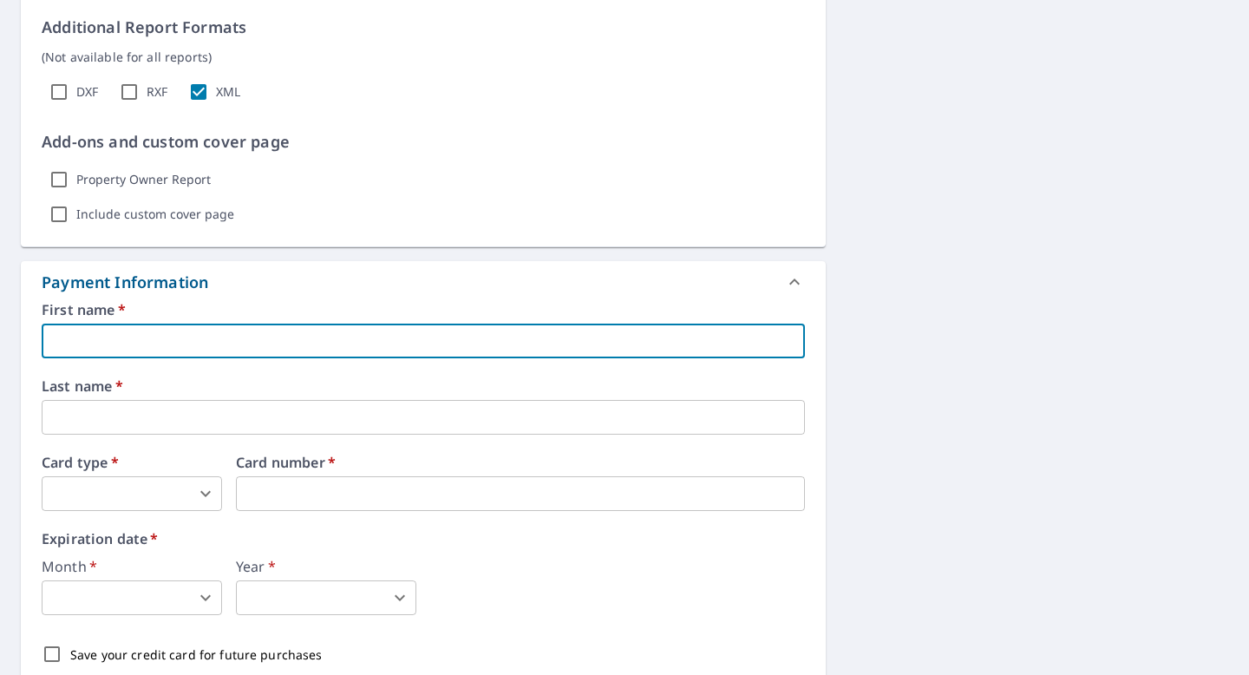
click at [167, 338] on input "text" at bounding box center [423, 340] width 763 height 35
type input "[PERSON_NAME]"
type input "[PERSON_NAME][EMAIL_ADDRESS][DOMAIN_NAME]"
type input "[PERSON_NAME]"
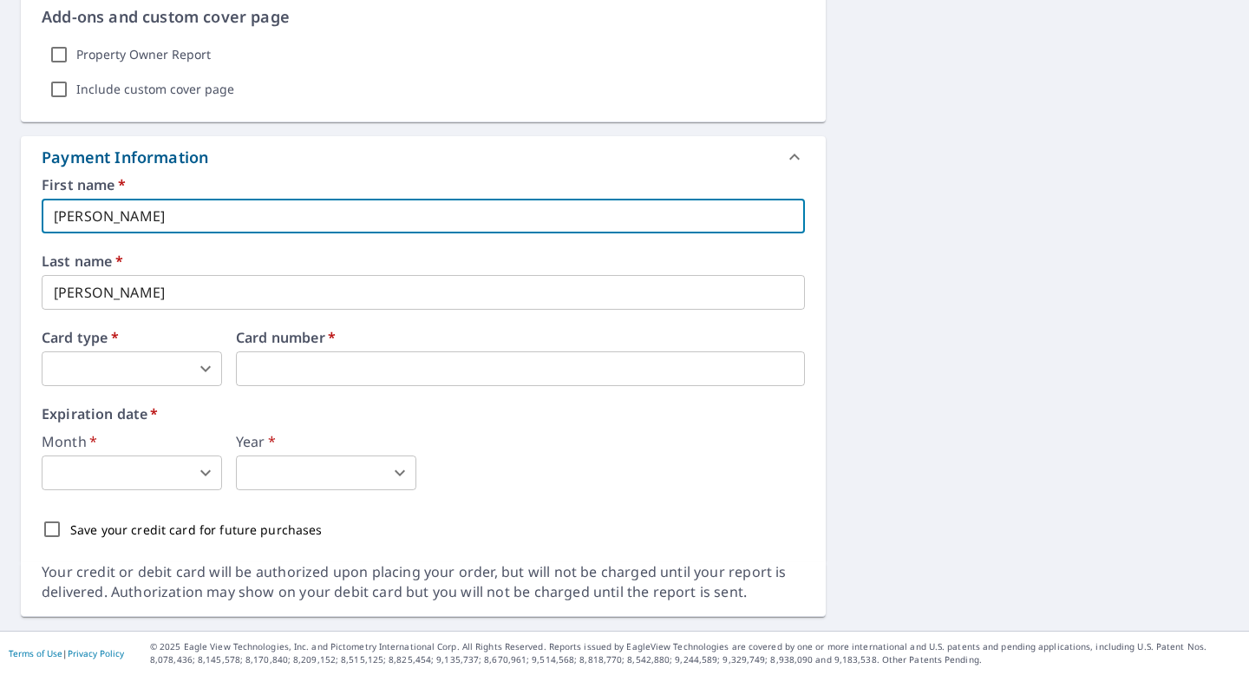
click at [186, 373] on body "GG GG Dashboard Order History Cancel Order GG Dashboard / Finalize Order Finali…" at bounding box center [624, 337] width 1249 height 675
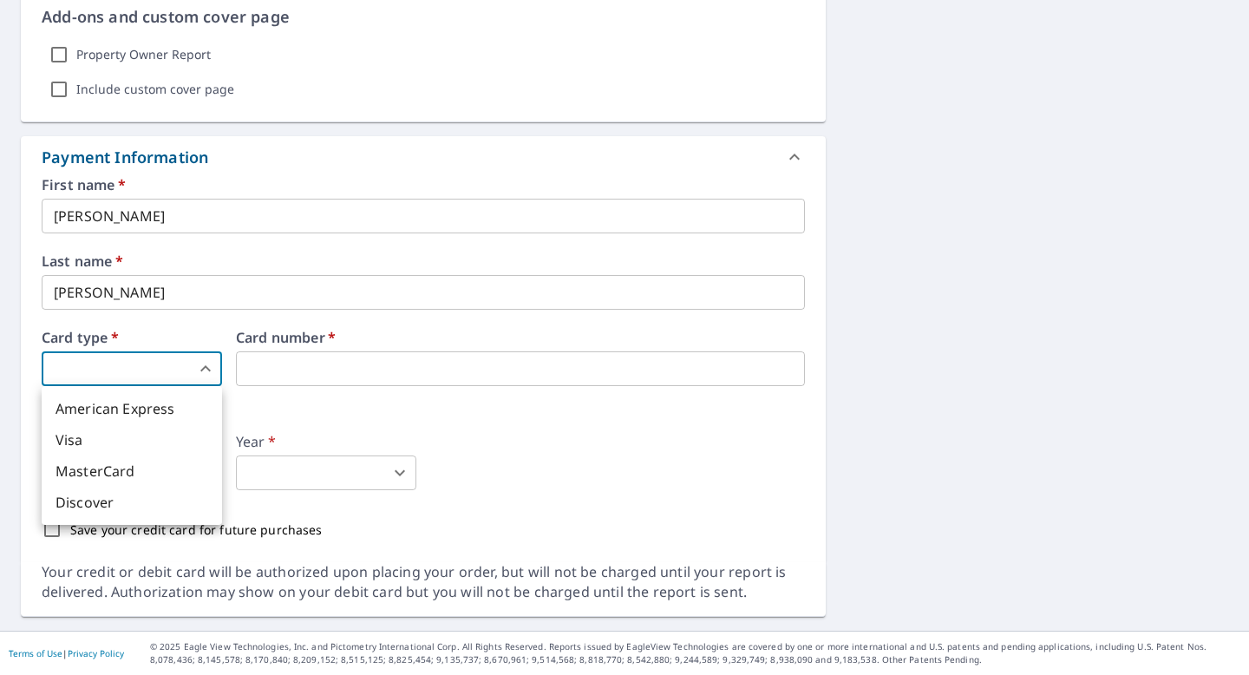
click at [170, 437] on li "Visa" at bounding box center [132, 439] width 180 height 31
type input "2"
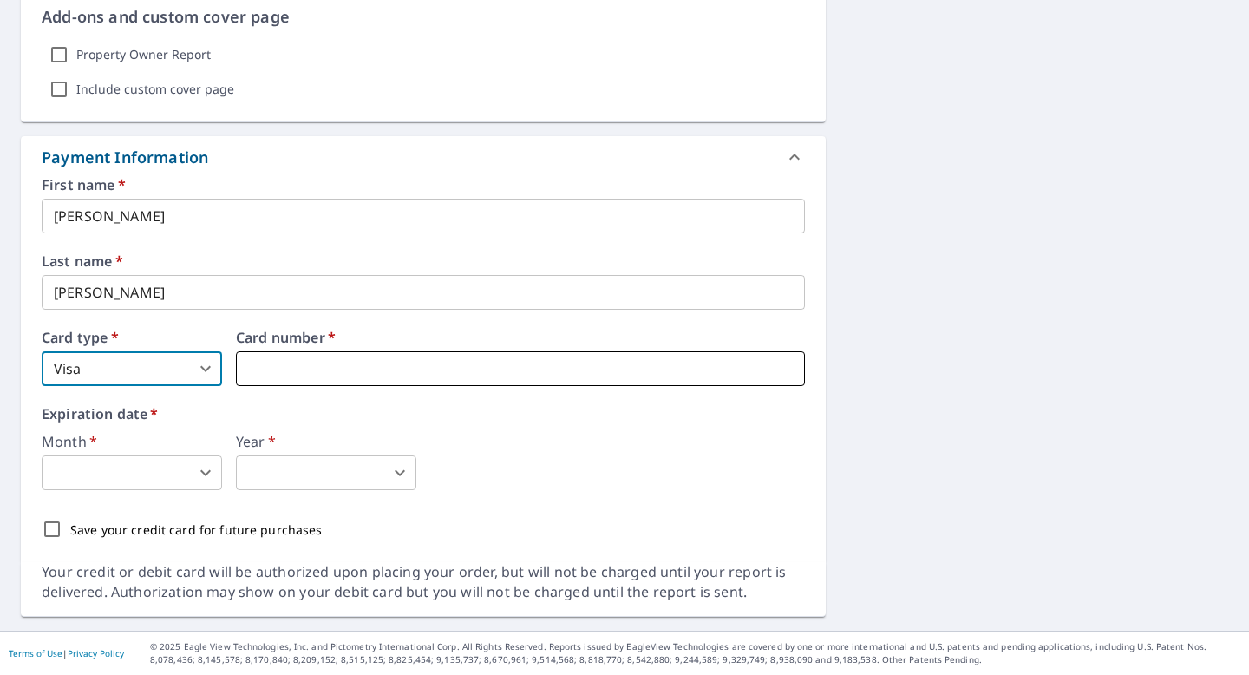
click at [264, 380] on iframe at bounding box center [520, 368] width 569 height 35
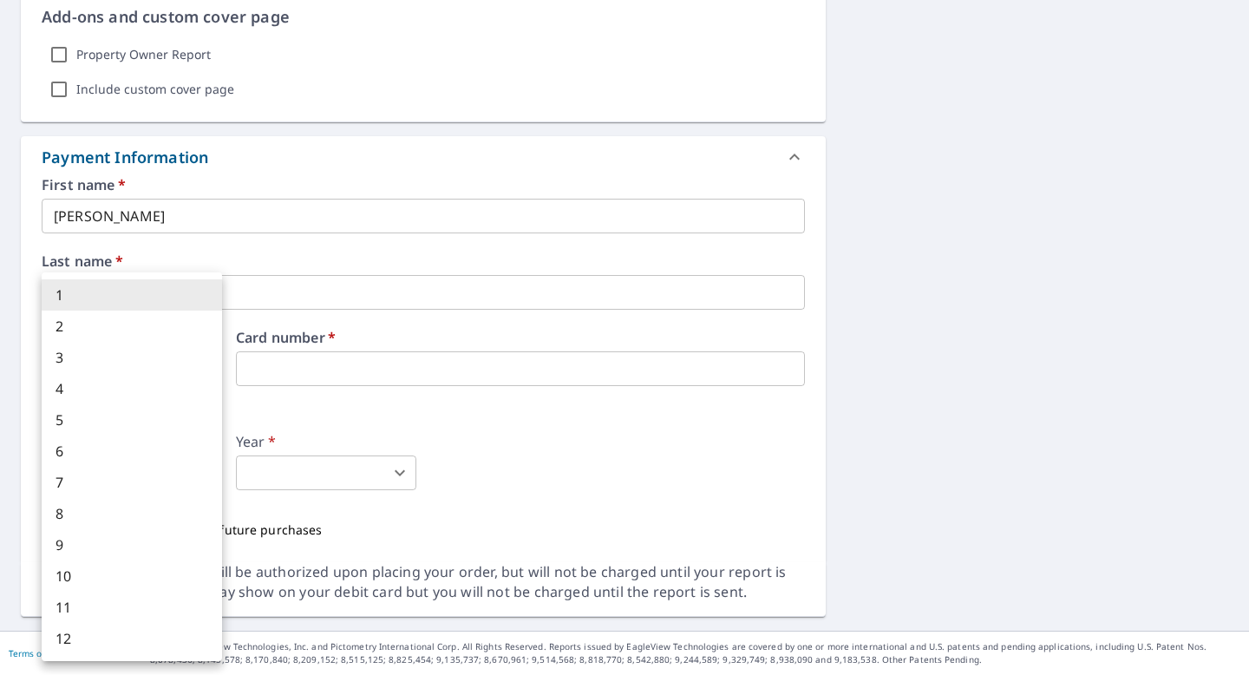
click at [152, 488] on body "GG GG Dashboard Order History Cancel Order GG Dashboard / Finalize Order Finali…" at bounding box center [624, 337] width 1249 height 675
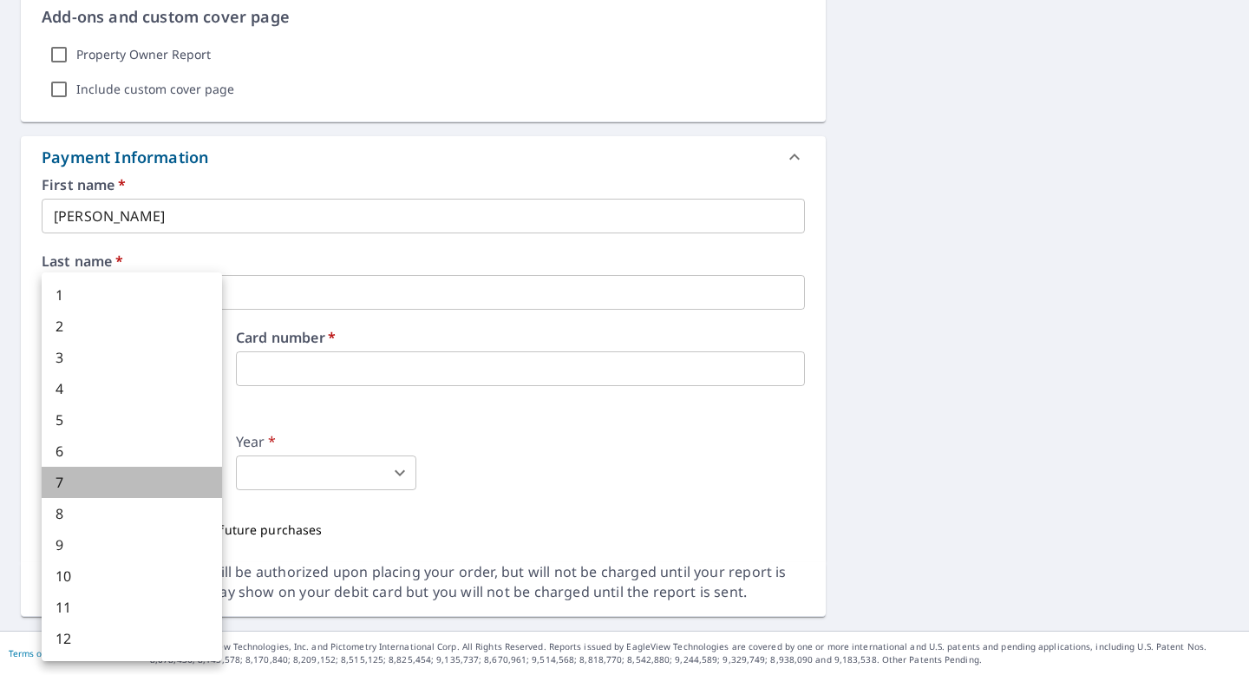
click at [138, 489] on li "7" at bounding box center [132, 482] width 180 height 31
type input "7"
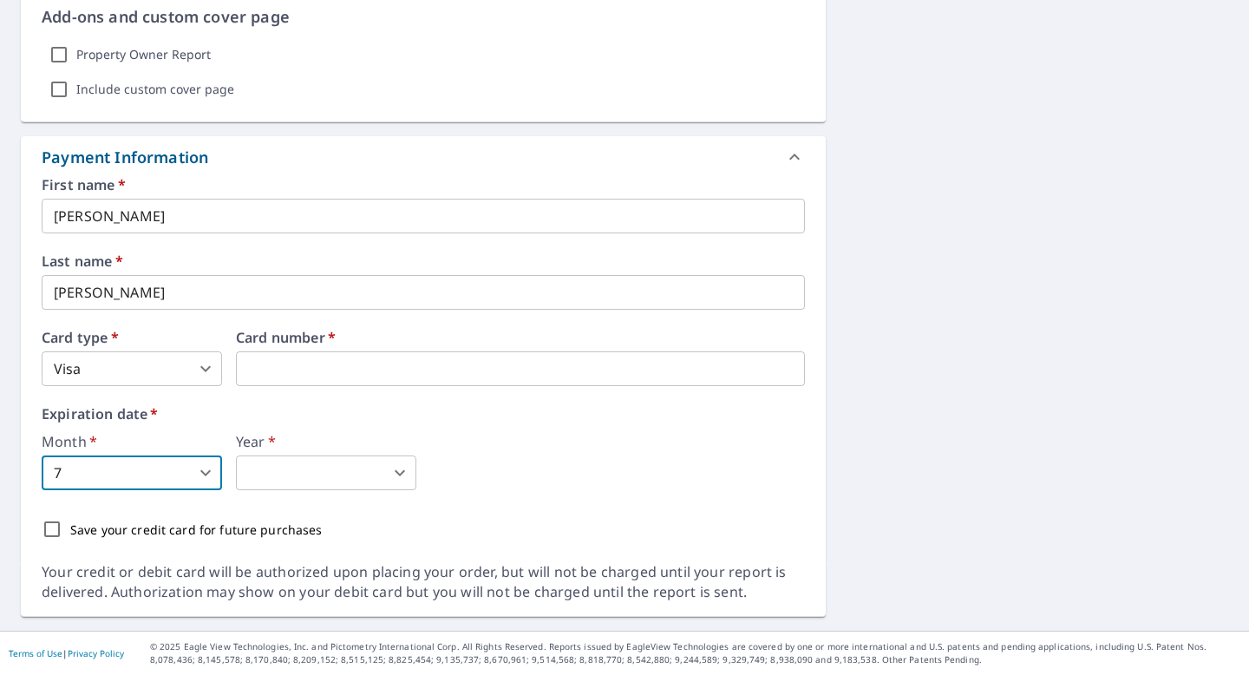
click at [256, 459] on body "GG GG Dashboard Order History Cancel Order GG Dashboard / Finalize Order Finali…" at bounding box center [624, 337] width 1249 height 675
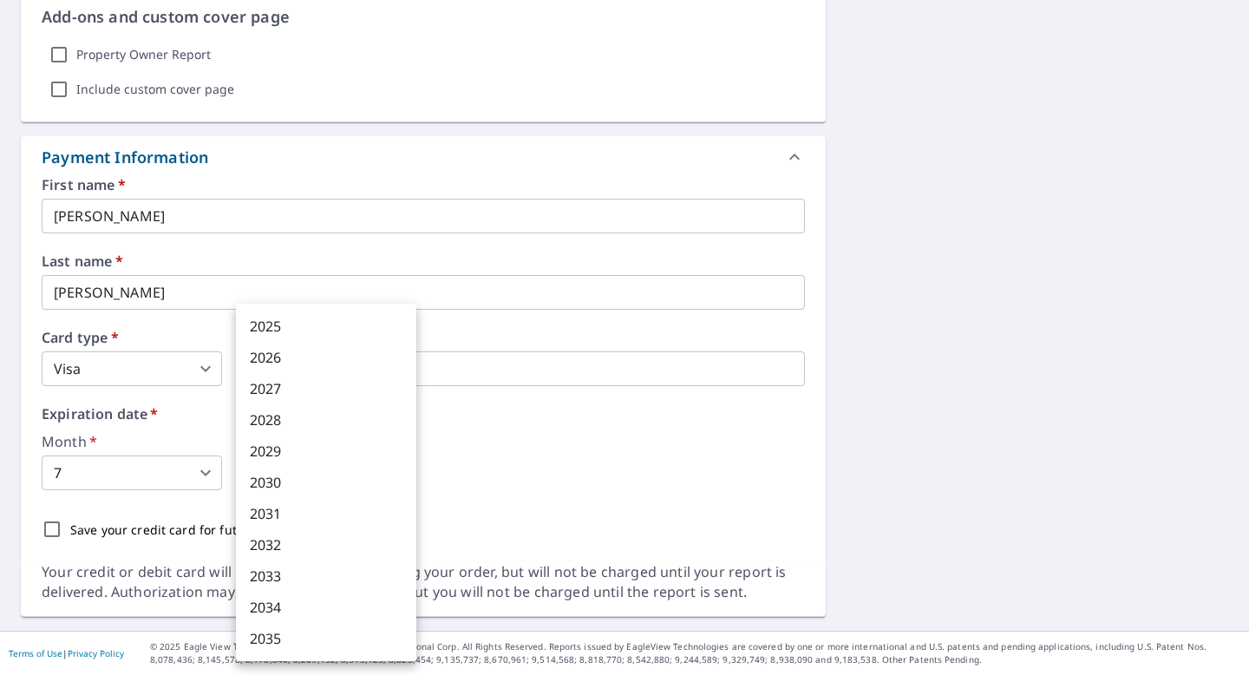
click at [312, 396] on li "2027" at bounding box center [326, 388] width 180 height 31
type input "2027"
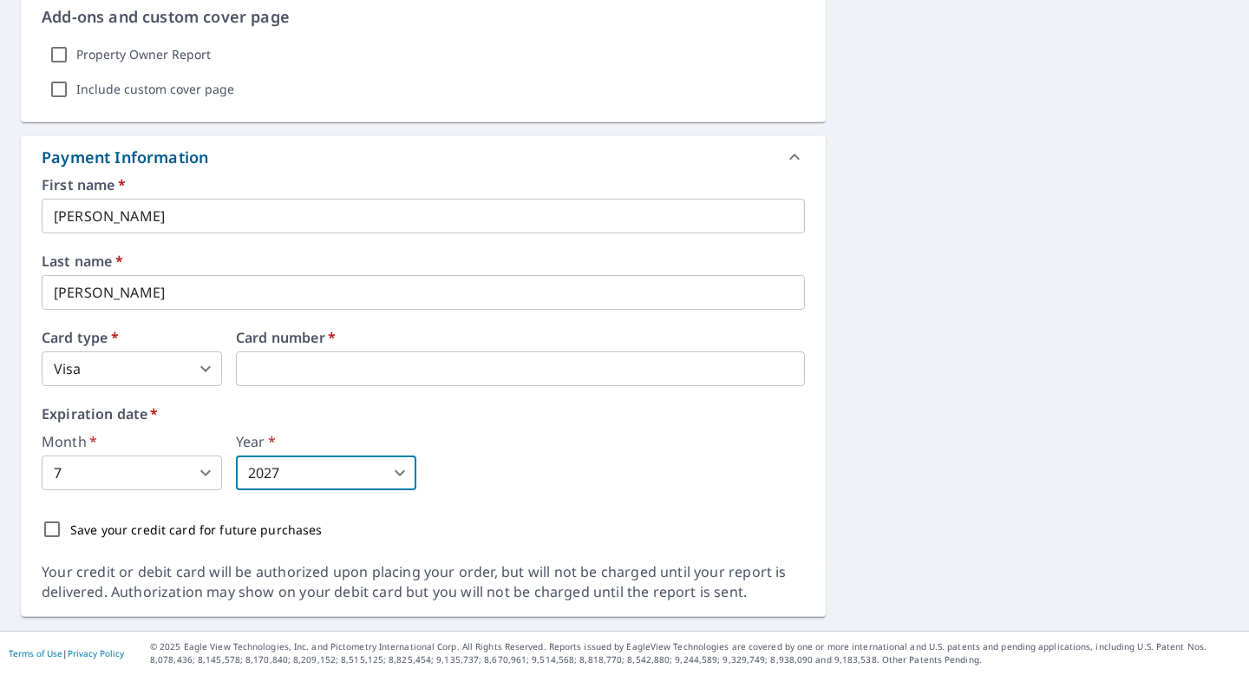
click at [53, 519] on input "Save your credit card for future purchases" at bounding box center [52, 529] width 36 height 36
checkbox input "true"
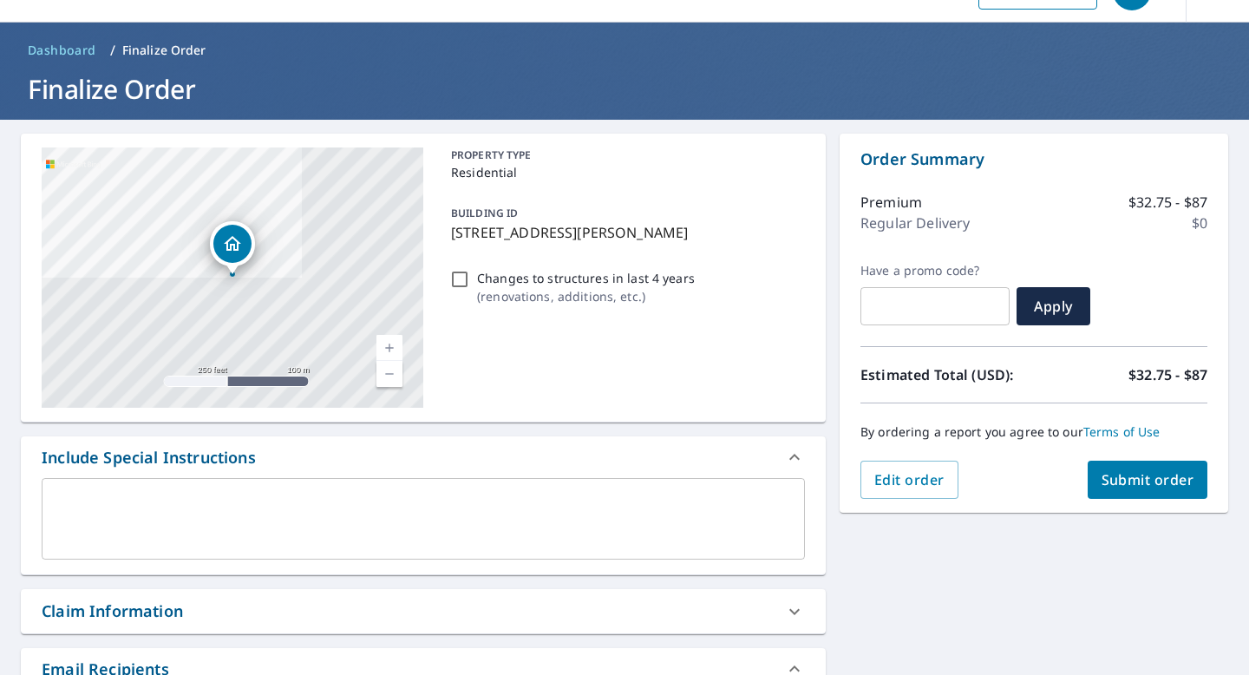
scroll to position [0, 0]
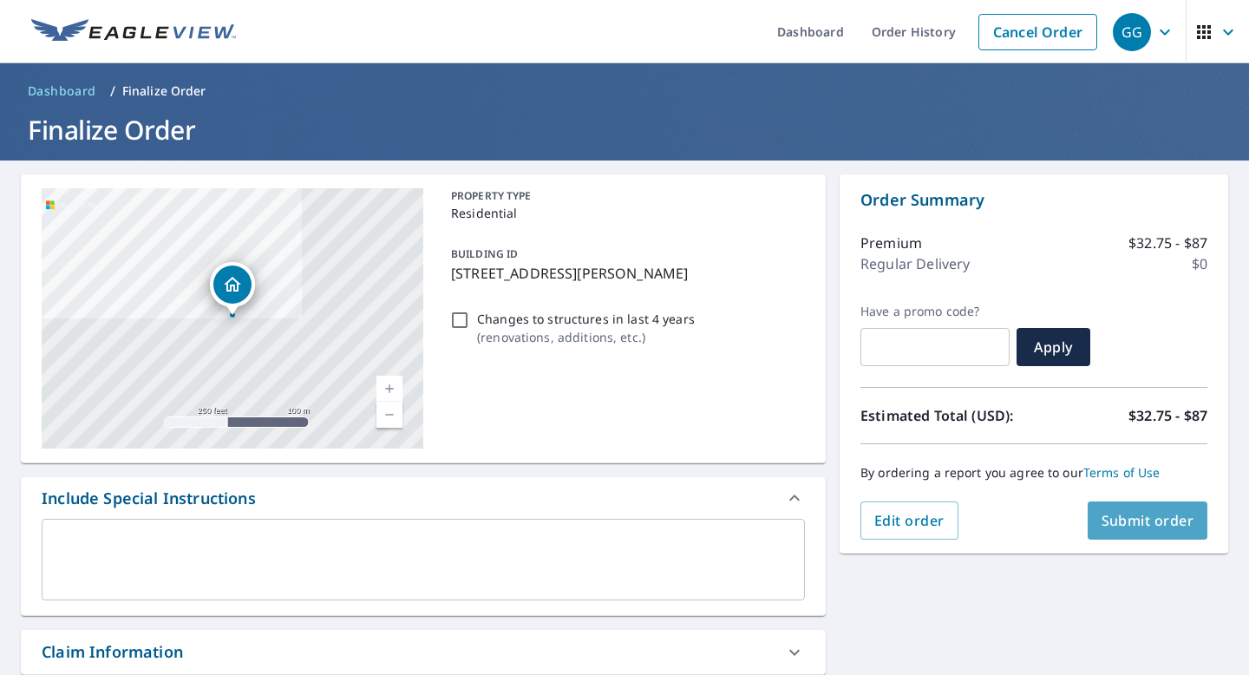
click at [1102, 520] on span "Submit order" at bounding box center [1147, 520] width 93 height 19
